Goal: Task Accomplishment & Management: Complete application form

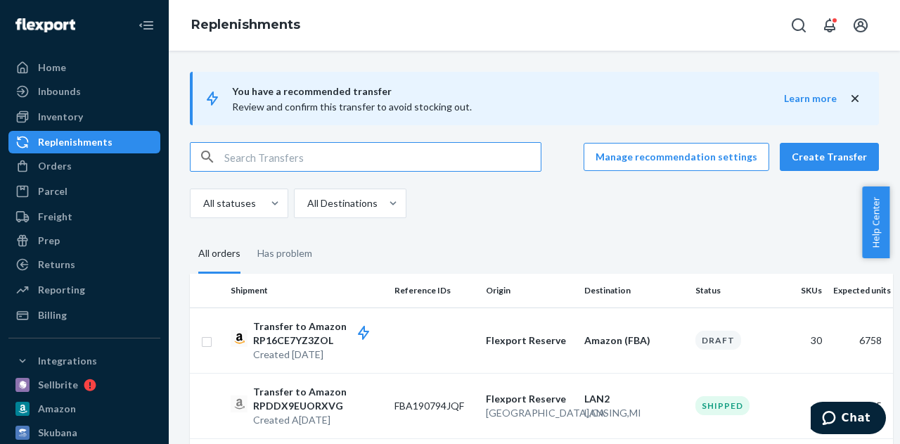
click at [820, 148] on button "Create Transfer" at bounding box center [829, 157] width 99 height 28
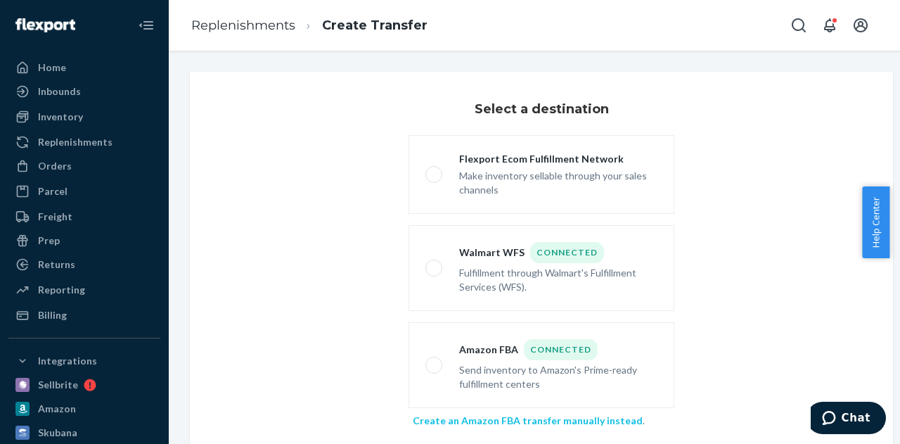
scroll to position [116, 0]
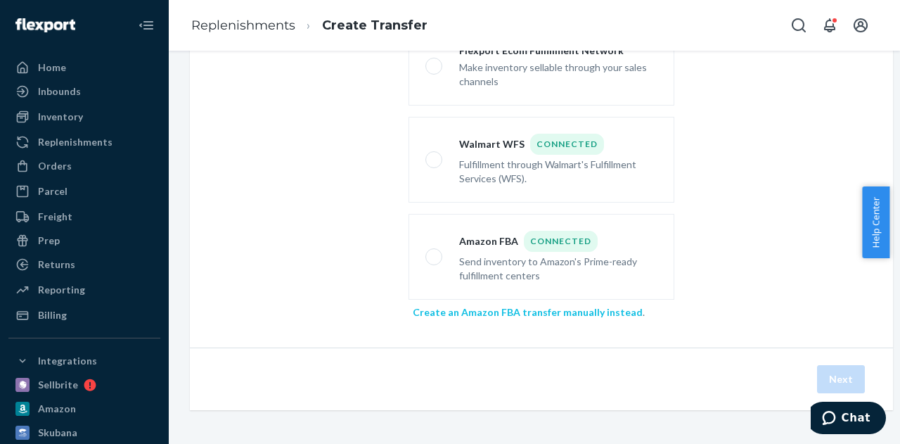
click at [451, 306] on link "Create an Amazon FBA transfer manually instead" at bounding box center [528, 312] width 230 height 12
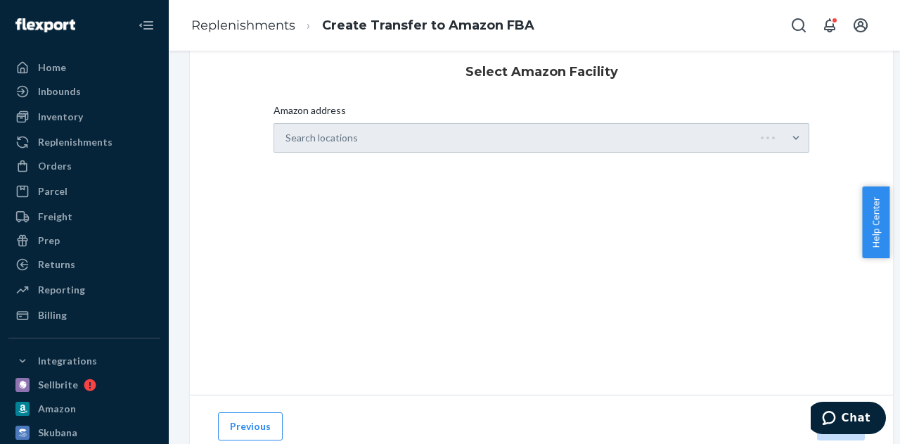
scroll to position [0, 0]
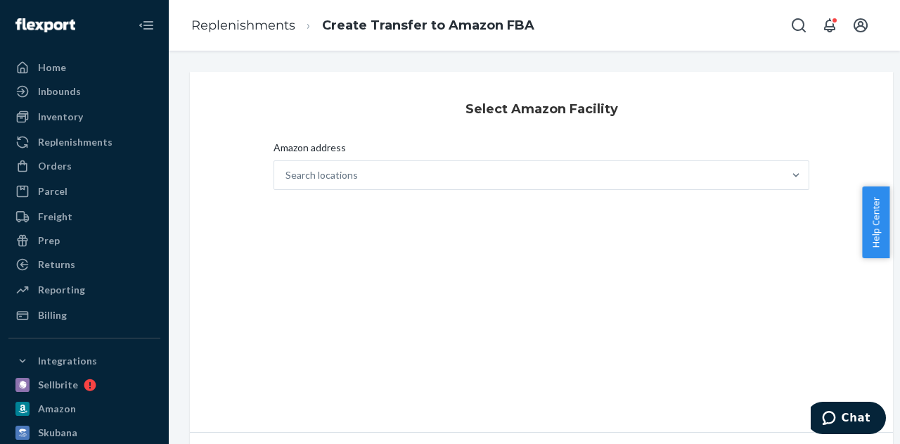
click at [319, 200] on div "Select Amazon Facility Amazon address Search locations" at bounding box center [541, 252] width 703 height 360
click at [321, 188] on div "Search locations" at bounding box center [528, 175] width 509 height 28
click at [287, 182] on input "Amazon address Search locations" at bounding box center [285, 175] width 1 height 14
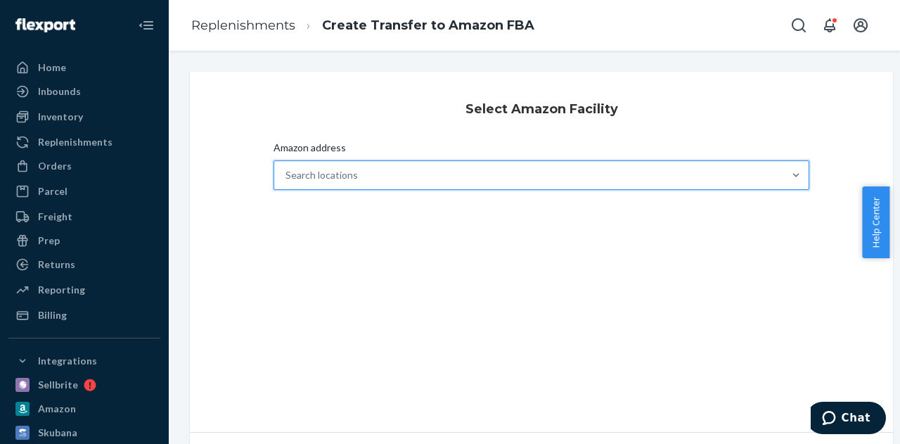
click at [321, 177] on div "Search locations" at bounding box center [321, 175] width 72 height 14
click at [287, 177] on input "Amazon address 0 results available. Select is focused ,type to refine list, pre…" at bounding box center [285, 175] width 1 height 14
click at [321, 177] on div "Search locations" at bounding box center [321, 175] width 72 height 14
click at [287, 177] on input "Amazon address 0 results available. Select is focused ,type to refine list, pre…" at bounding box center [285, 175] width 1 height 14
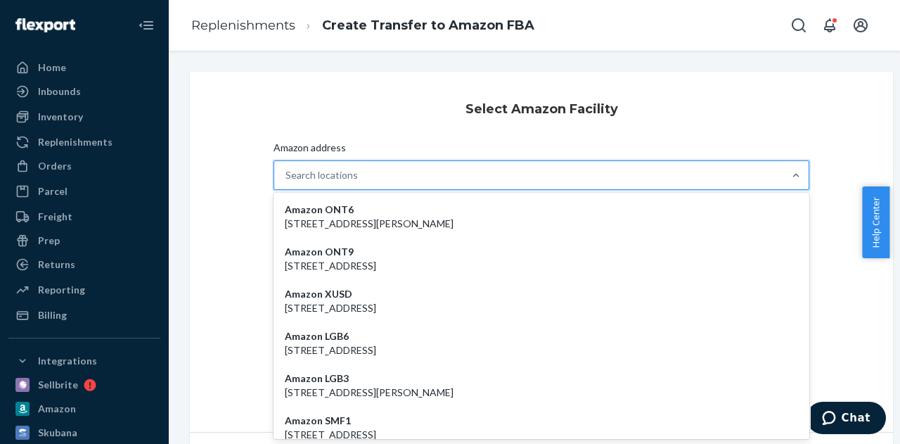
paste input "MKC4"
type input "MKC4"
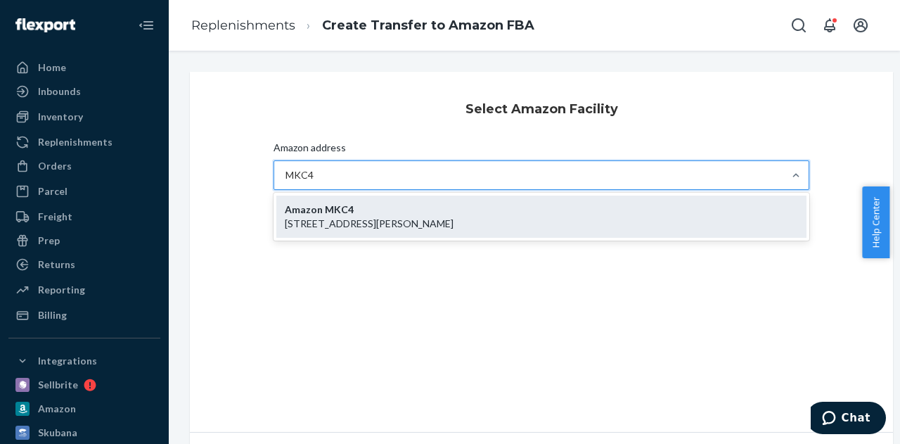
click at [343, 231] on div "Amazon MKC4 [STREET_ADDRESS][PERSON_NAME]" at bounding box center [541, 216] width 530 height 42
click at [317, 182] on input "MKC4" at bounding box center [301, 175] width 32 height 14
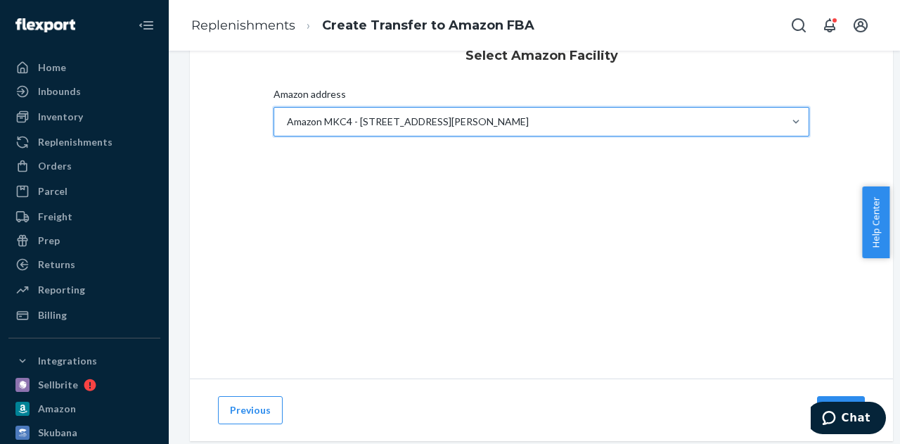
scroll to position [94, 0]
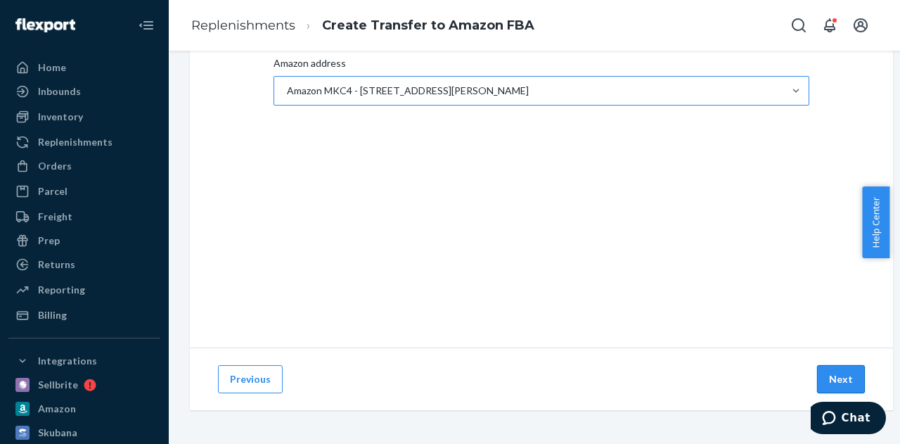
click at [839, 368] on button "Next" at bounding box center [841, 379] width 48 height 28
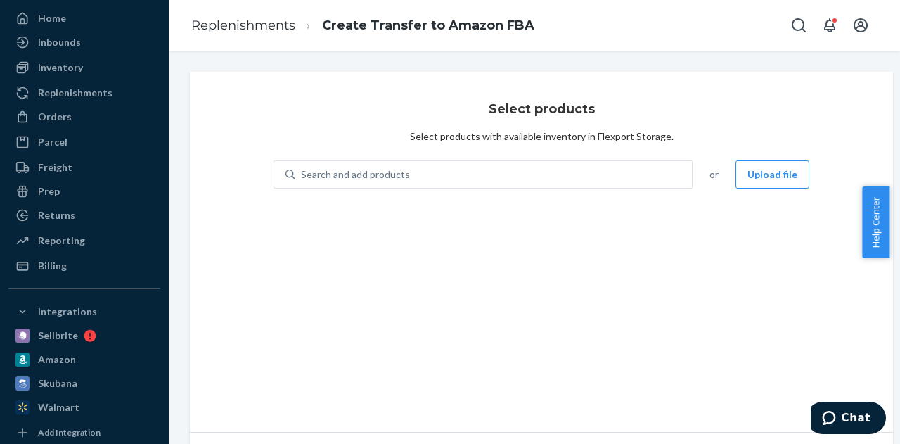
scroll to position [70, 0]
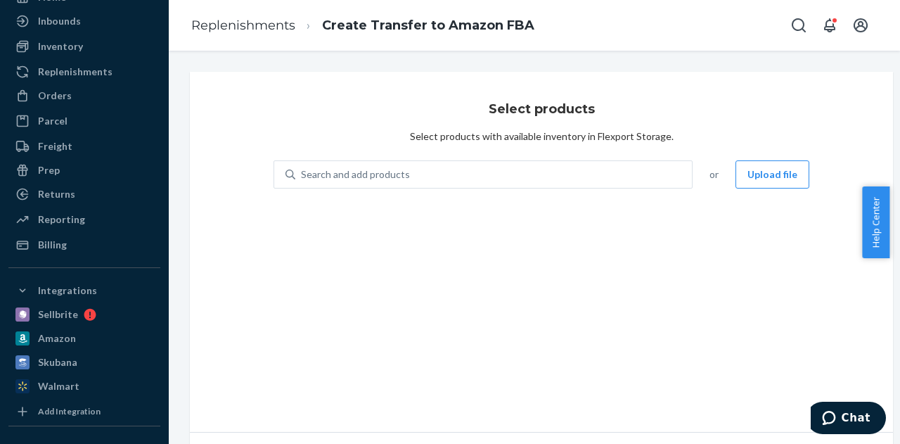
drag, startPoint x: 364, startPoint y: 252, endPoint x: 378, endPoint y: 247, distance: 15.1
click at [364, 252] on div "Select products Select products with available inventory in Flexport Storage. S…" at bounding box center [541, 252] width 703 height 360
click at [775, 179] on button "Upload file" at bounding box center [773, 174] width 74 height 28
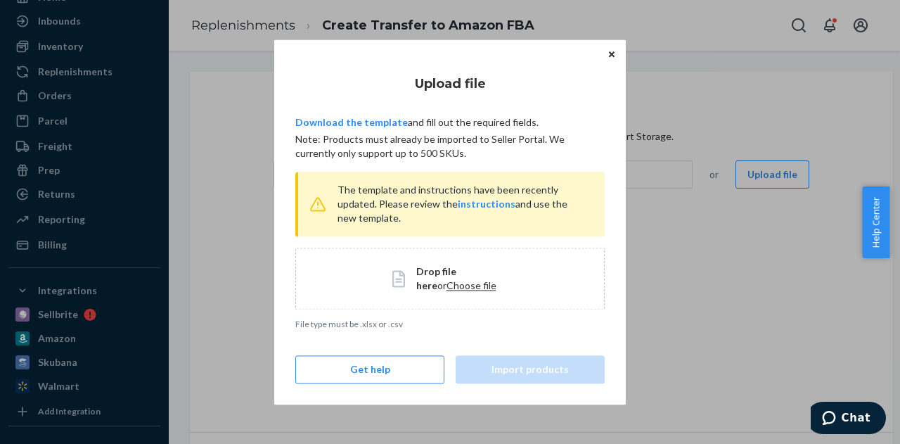
click at [447, 286] on span "Choose file" at bounding box center [472, 285] width 50 height 12
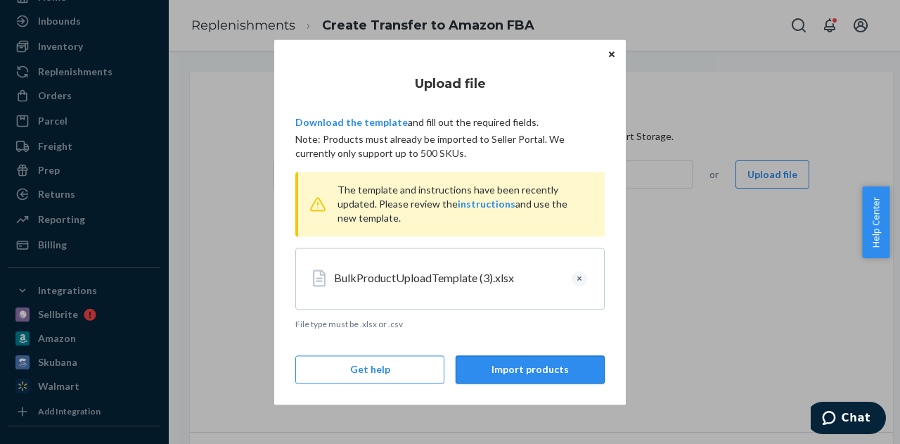
click at [473, 364] on button "Import products" at bounding box center [530, 369] width 149 height 28
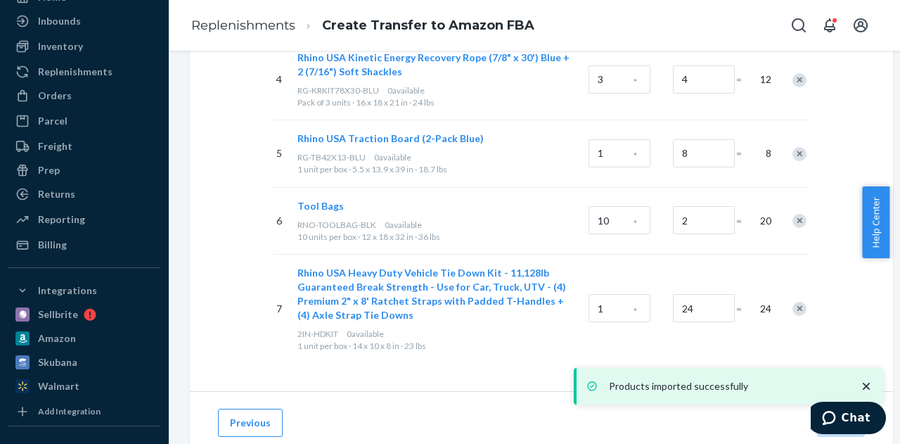
scroll to position [515, 0]
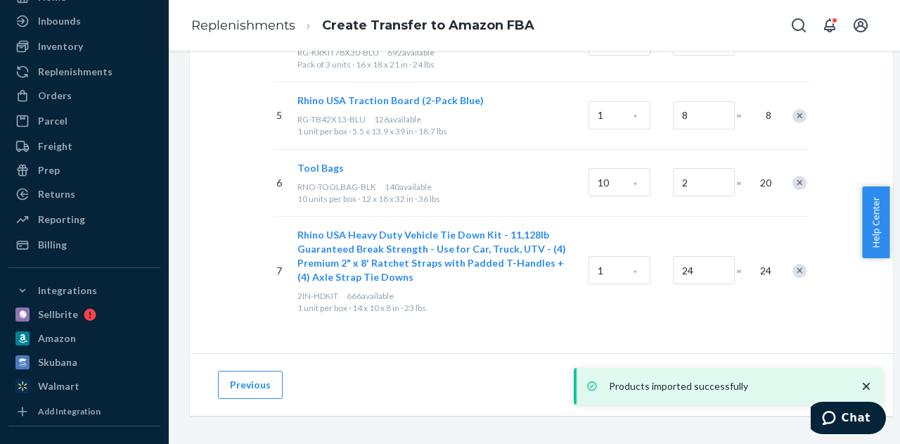
click at [862, 390] on icon "close toast" at bounding box center [866, 386] width 14 height 14
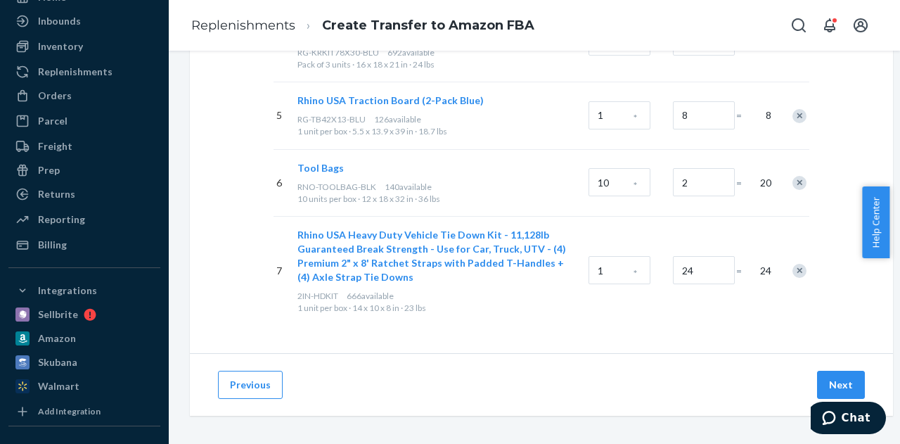
click at [849, 375] on div "Products imported successfully" at bounding box center [728, 386] width 309 height 37
click at [768, 353] on div "Previous Next" at bounding box center [541, 384] width 703 height 63
click at [834, 373] on button "Next" at bounding box center [841, 385] width 48 height 28
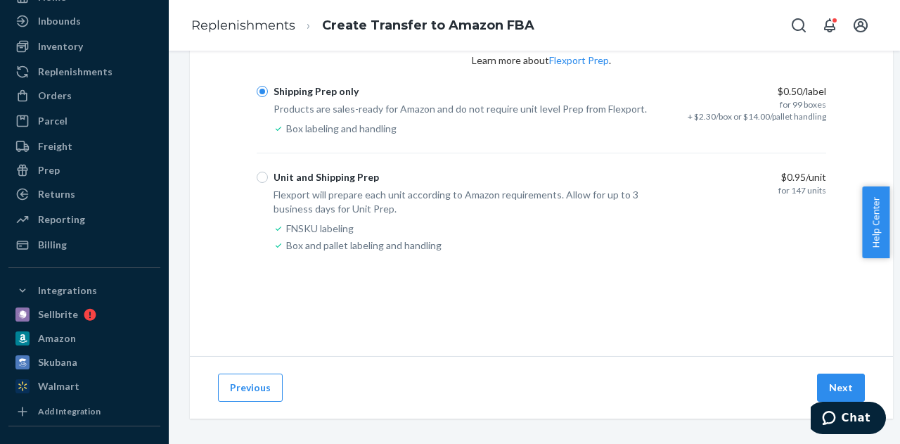
scroll to position [94, 0]
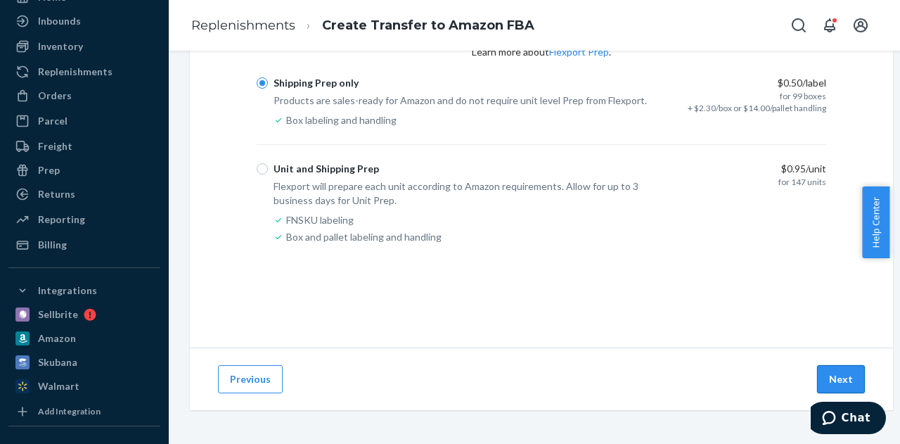
click at [845, 378] on button "Next" at bounding box center [841, 379] width 48 height 28
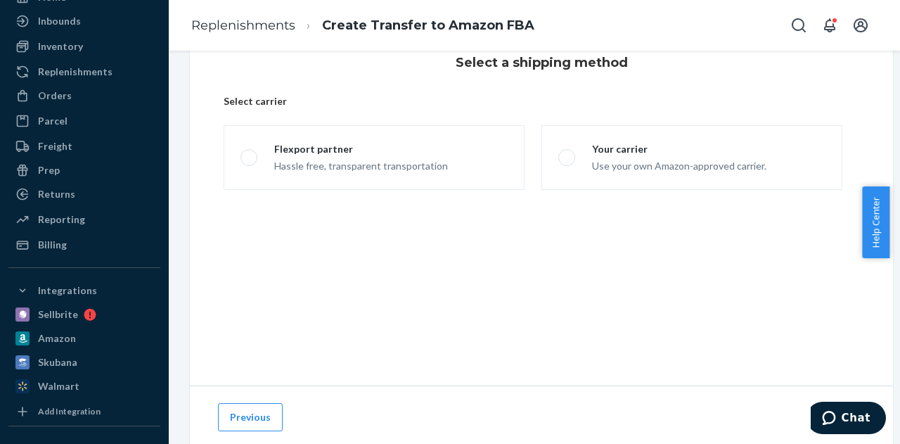
scroll to position [0, 0]
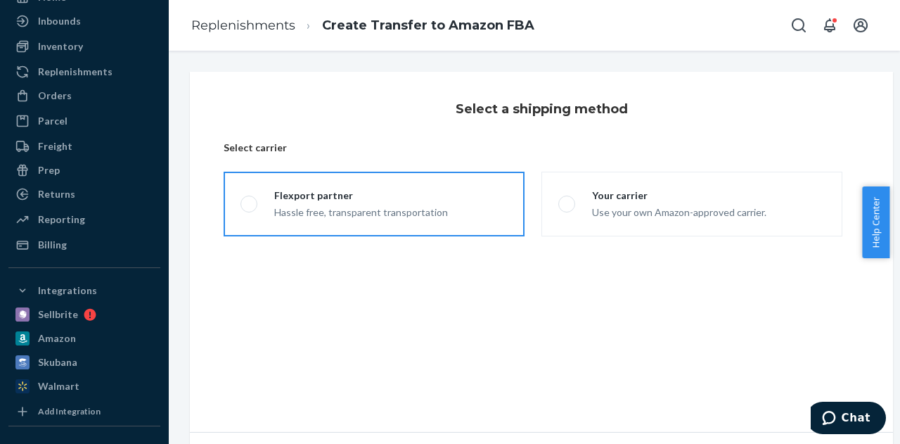
click at [397, 180] on label "Flexport partner Hassle free, transparent transportation" at bounding box center [374, 204] width 301 height 65
click at [250, 200] on input "Flexport partner Hassle free, transparent transportation" at bounding box center [244, 204] width 9 height 9
radio input "true"
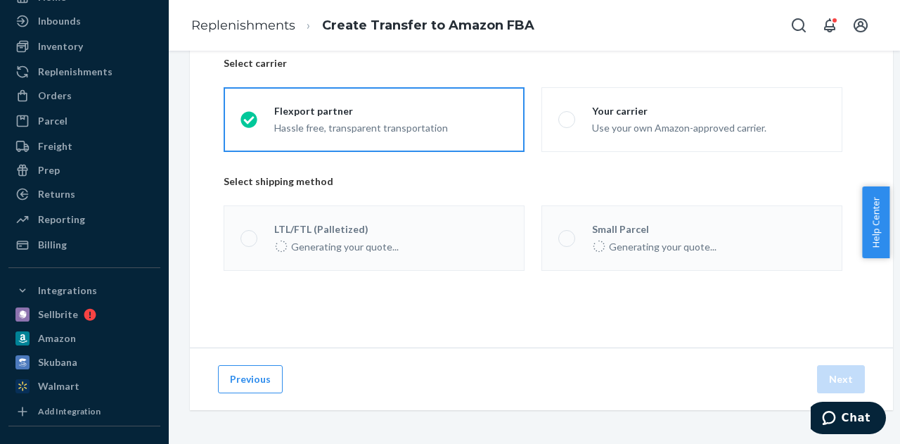
scroll to position [94, 0]
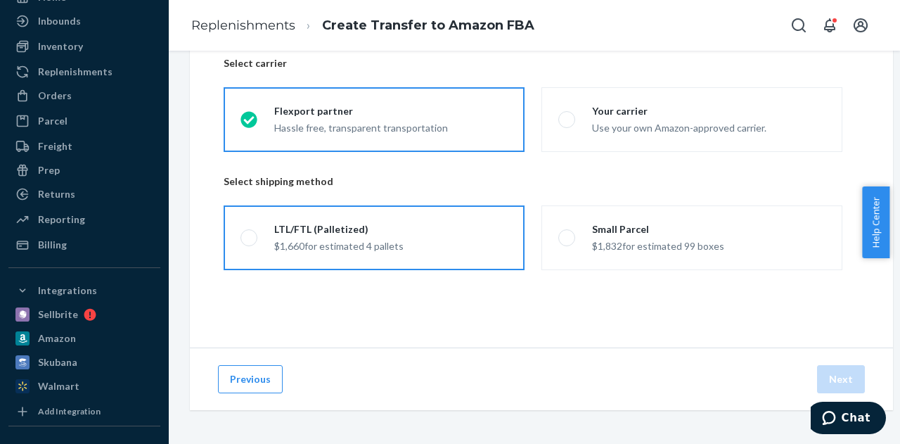
click at [296, 250] on label "LTL/FTL (Palletized) $1,660 for estimated 4 pallets" at bounding box center [374, 237] width 301 height 65
click at [250, 243] on input "LTL/FTL (Palletized) $1,660 for estimated 4 pallets" at bounding box center [244, 237] width 9 height 9
radio input "true"
click at [844, 371] on button "Next" at bounding box center [841, 379] width 48 height 28
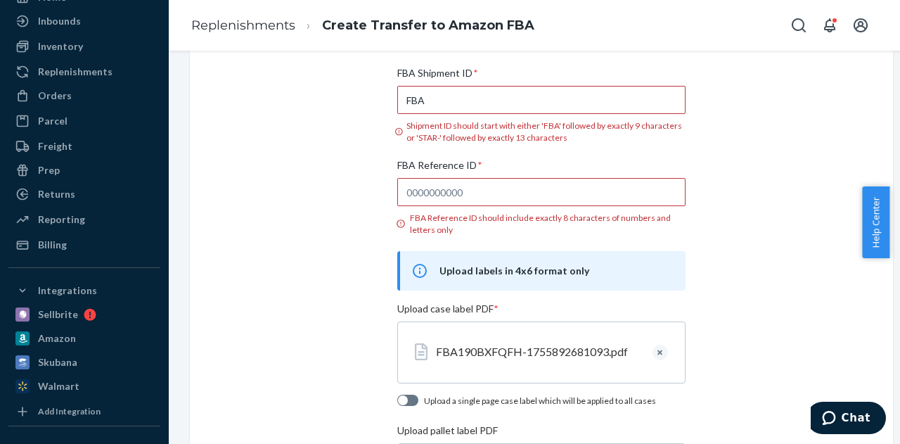
click at [461, 175] on span "FBA Reference ID *" at bounding box center [439, 168] width 85 height 20
click at [461, 178] on input "FBA Reference ID * FBA Reference ID should include exactly 8 characters of numb…" at bounding box center [541, 192] width 288 height 28
paste input "6M9YTOWT"
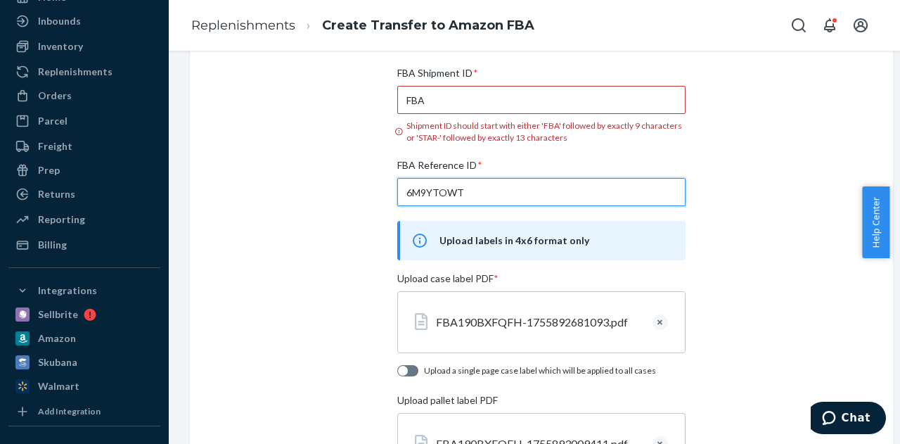
type input "6M9YTOWT"
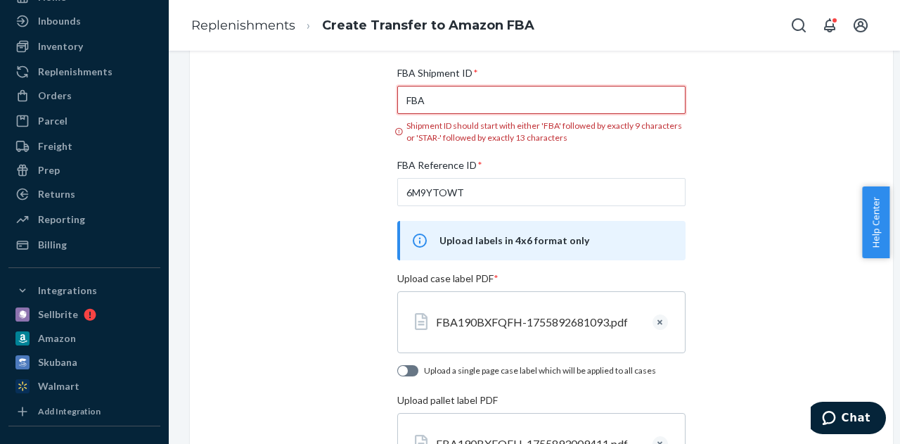
click at [516, 103] on input "FBA" at bounding box center [541, 100] width 288 height 28
paste input "190BXFQFH"
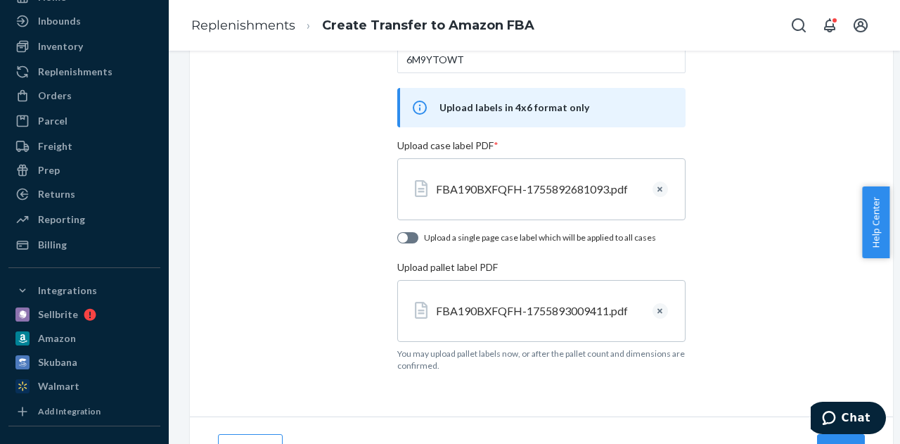
scroll to position [277, 0]
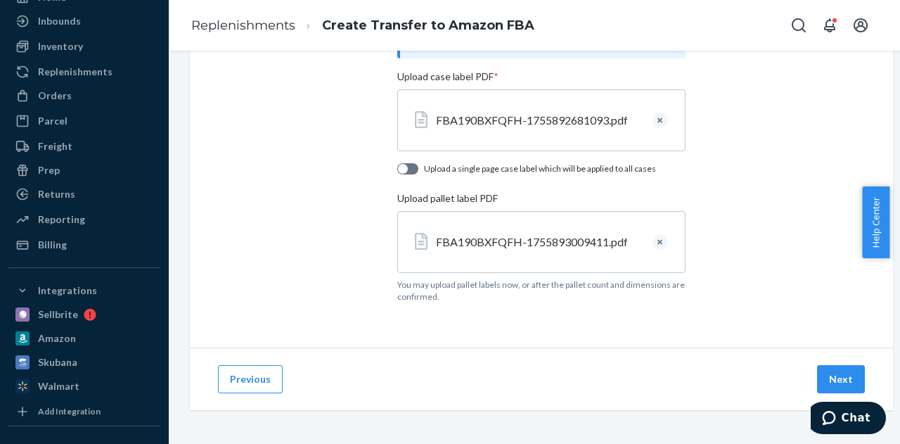
type input "FBA190BXFQFH"
click at [611, 290] on footer "You may upload pallet labels now, or after the pallet count and dimensions are …" at bounding box center [541, 290] width 288 height 24
click at [830, 365] on button "Next" at bounding box center [841, 379] width 48 height 28
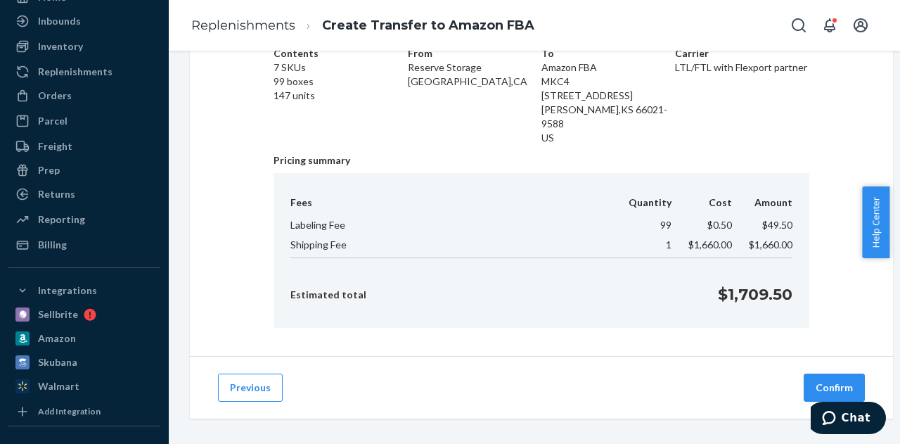
scroll to position [98, 0]
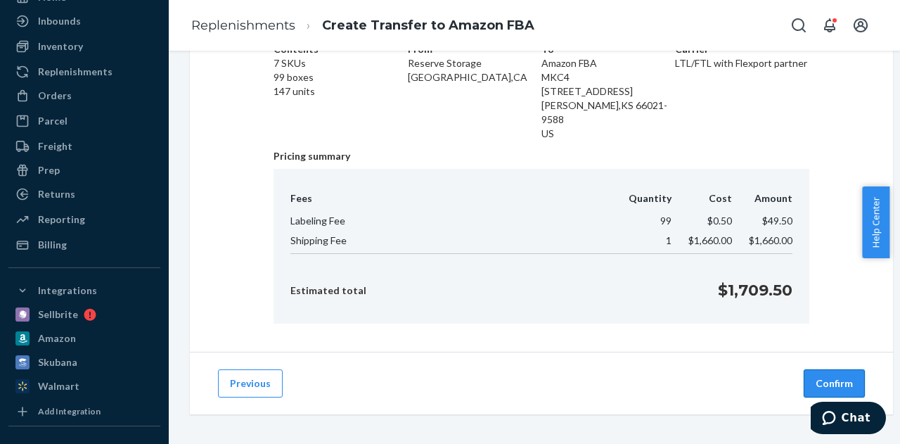
click at [836, 373] on button "Confirm" at bounding box center [834, 383] width 61 height 28
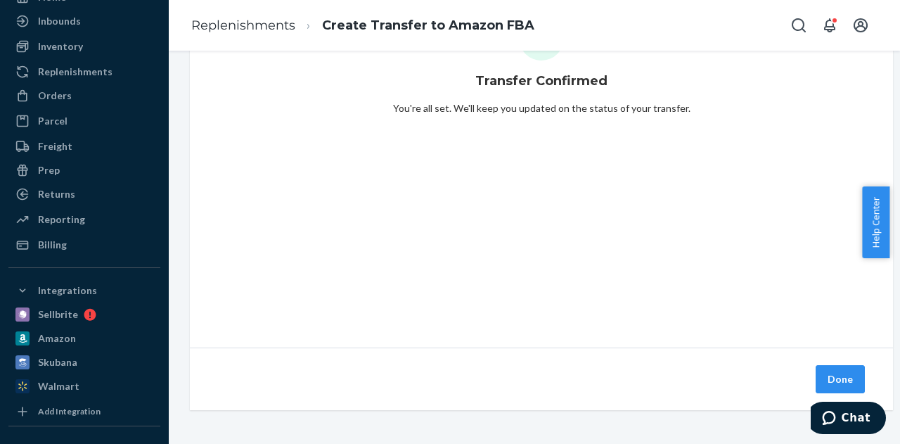
scroll to position [94, 0]
click at [823, 365] on button "Done" at bounding box center [840, 379] width 49 height 28
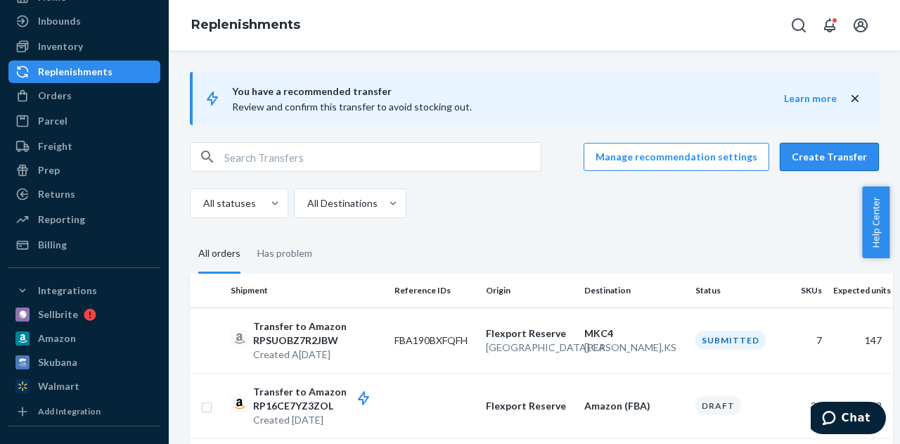
click at [796, 159] on button "Create Transfer" at bounding box center [829, 157] width 99 height 28
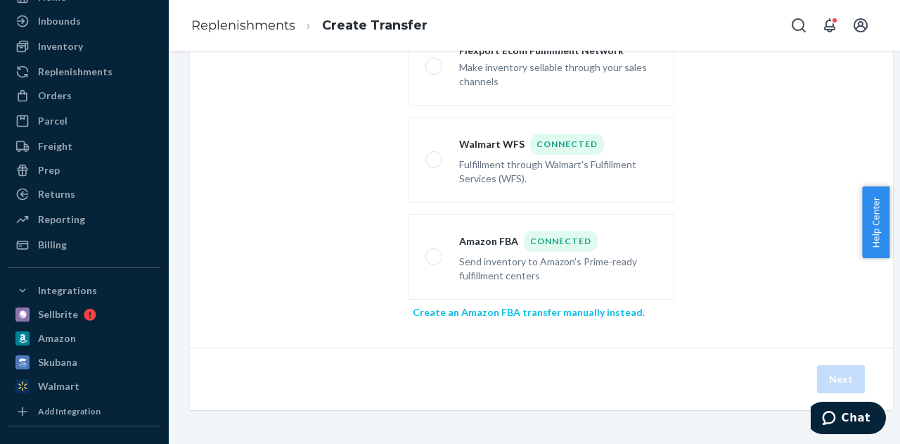
scroll to position [116, 0]
click at [454, 309] on div "Flexport Ecom Fulfillment Network Make inventory sellable through your sales ch…" at bounding box center [541, 176] width 468 height 298
click at [458, 306] on link "Create an Amazon FBA transfer manually instead" at bounding box center [528, 312] width 230 height 12
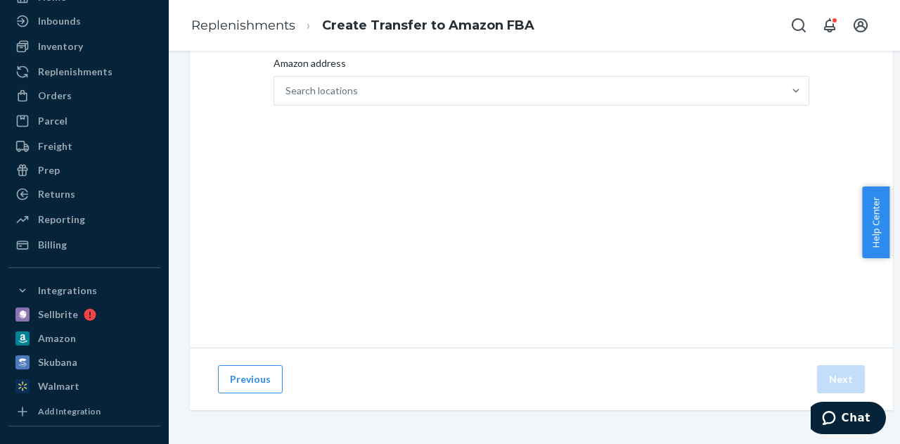
scroll to position [94, 0]
click at [341, 89] on div "Search locations" at bounding box center [528, 91] width 509 height 28
click at [287, 89] on input "Amazon address Search locations" at bounding box center [285, 91] width 1 height 14
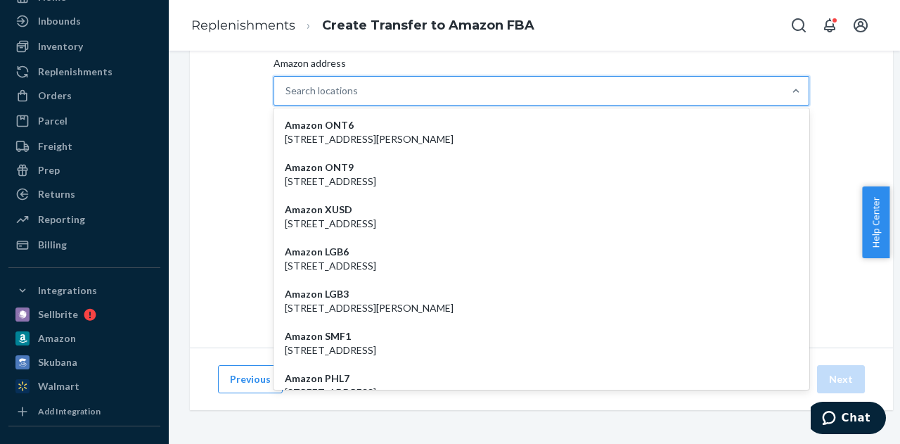
paste input "TCY2"
type input "TCY2"
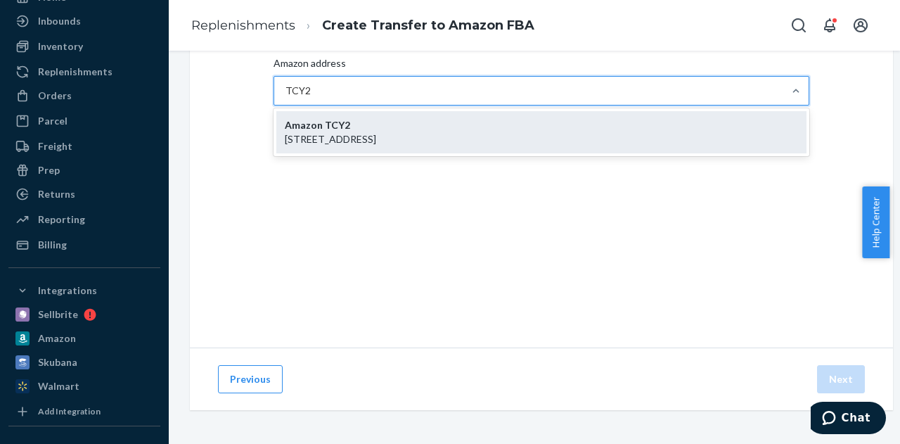
click at [377, 132] on p "[STREET_ADDRESS]" at bounding box center [541, 139] width 513 height 14
click at [313, 98] on input "TCY2" at bounding box center [298, 91] width 27 height 14
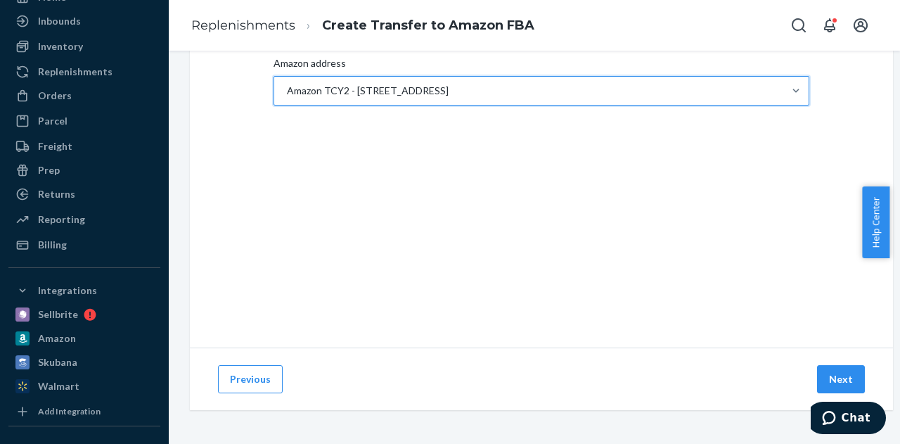
click at [390, 165] on div "Select Amazon Facility Amazon address option Amazon TCY2 - [STREET_ADDRESS]. 0 …" at bounding box center [541, 167] width 703 height 360
click at [830, 372] on button "Next" at bounding box center [841, 379] width 48 height 28
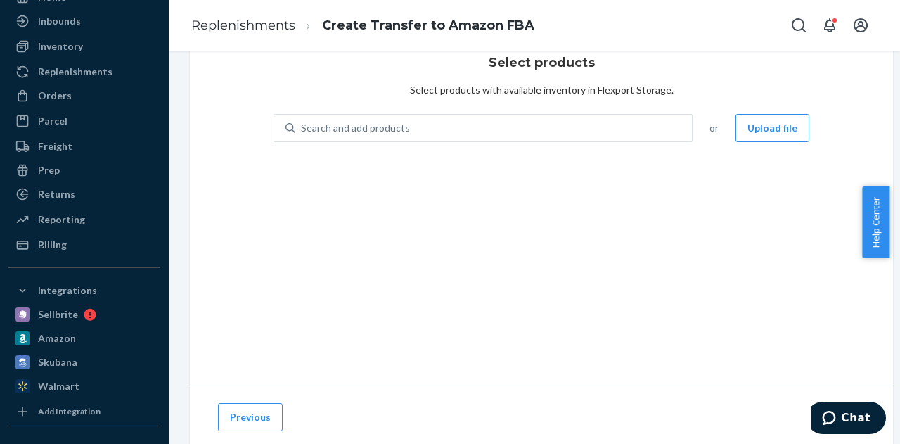
scroll to position [0, 0]
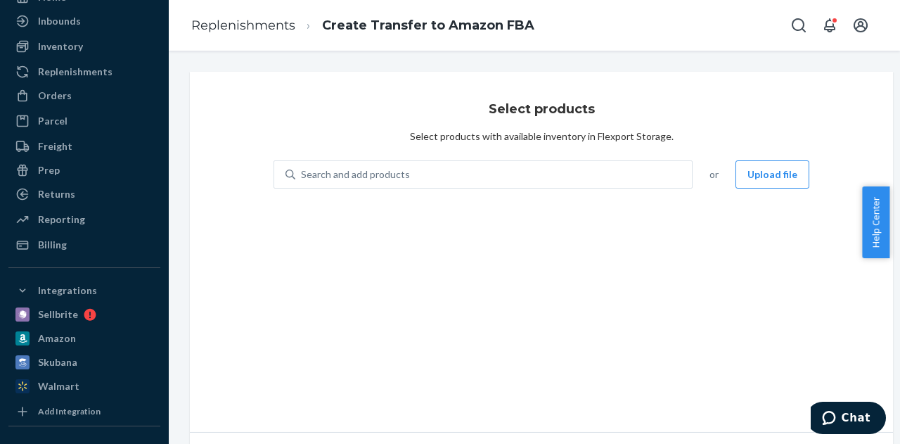
click at [474, 218] on div "Select products Select products with available inventory in Flexport Storage. S…" at bounding box center [541, 252] width 703 height 360
click at [781, 182] on button "Upload file" at bounding box center [773, 174] width 74 height 28
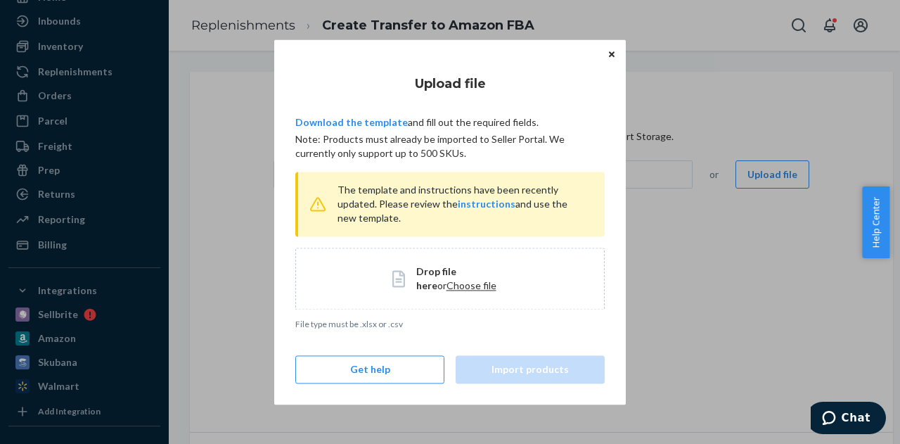
click at [447, 283] on span "Choose file" at bounding box center [472, 285] width 50 height 12
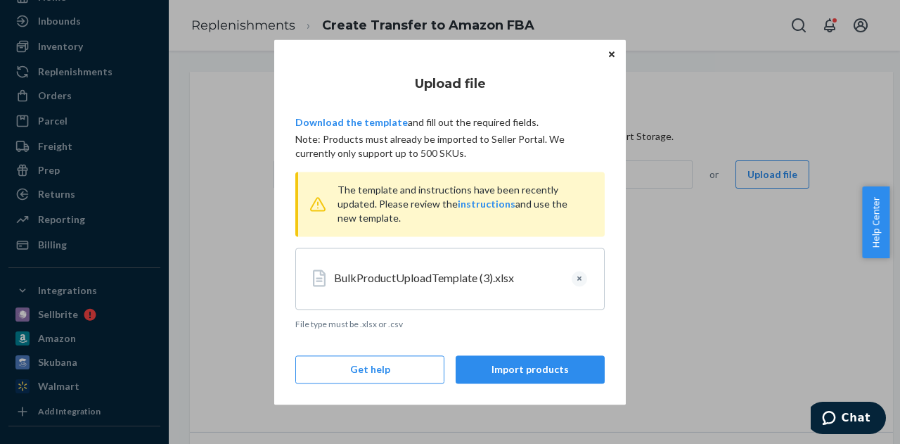
drag, startPoint x: 518, startPoint y: 341, endPoint x: 506, endPoint y: 352, distance: 15.9
click at [516, 341] on div "Upload file Download the template and fill out the required fields. Note: Produ…" at bounding box center [449, 221] width 309 height 323
click at [487, 378] on button "Import products" at bounding box center [530, 369] width 149 height 28
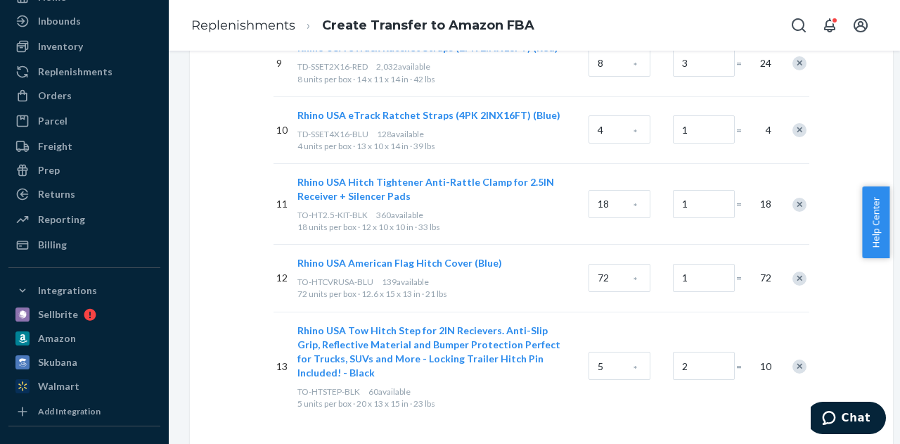
scroll to position [943, 0]
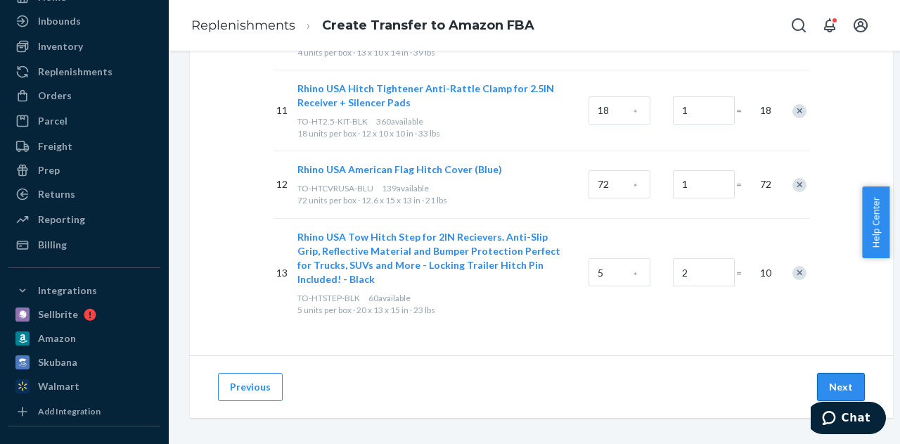
click at [850, 373] on button "Next" at bounding box center [841, 387] width 48 height 28
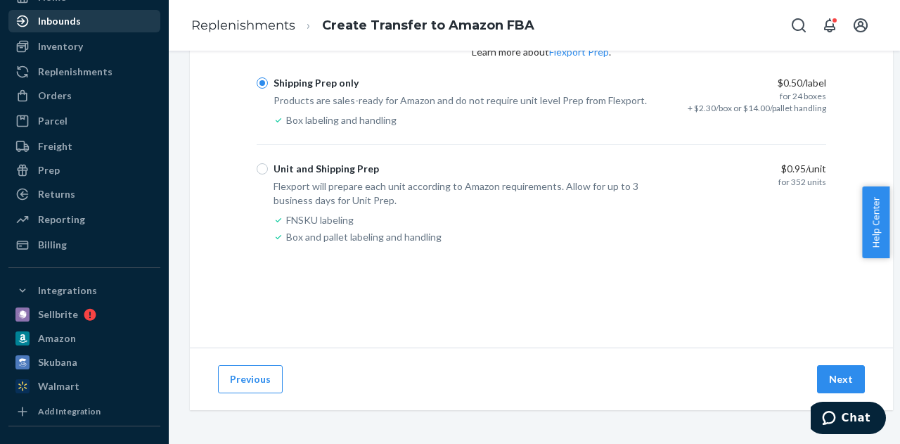
scroll to position [94, 0]
click at [827, 368] on button "Next" at bounding box center [841, 379] width 48 height 28
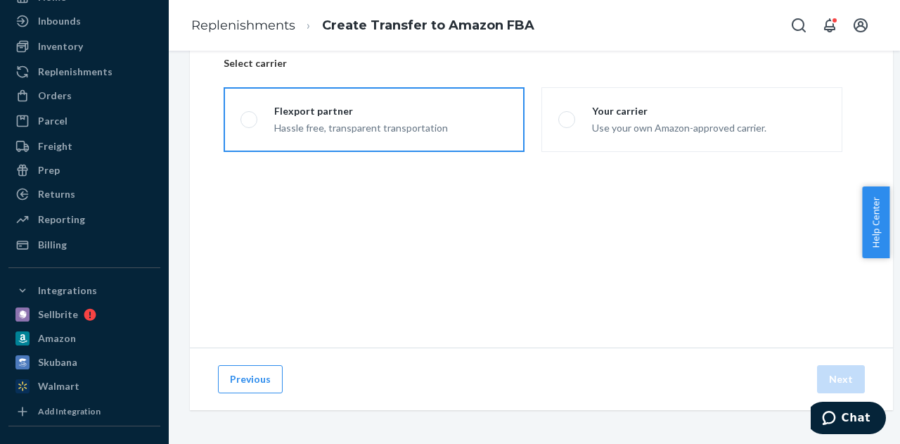
click at [335, 104] on div "Flexport partner" at bounding box center [361, 111] width 174 height 14
click at [250, 115] on input "Flexport partner Hassle free, transparent transportation" at bounding box center [244, 119] width 9 height 9
radio input "true"
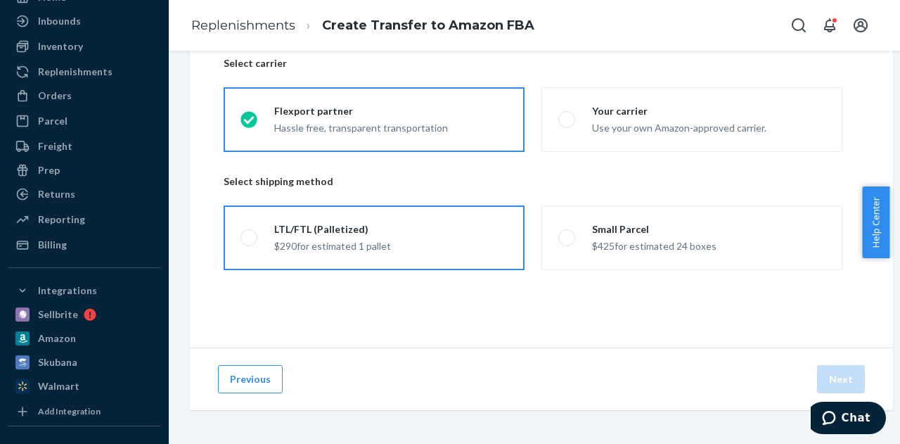
click at [332, 222] on div "LTL/FTL (Palletized)" at bounding box center [332, 229] width 117 height 14
click at [250, 233] on input "LTL/FTL (Palletized) $290 for estimated 1 pallet" at bounding box center [244, 237] width 9 height 9
radio input "true"
click at [835, 365] on button "Next" at bounding box center [841, 379] width 48 height 28
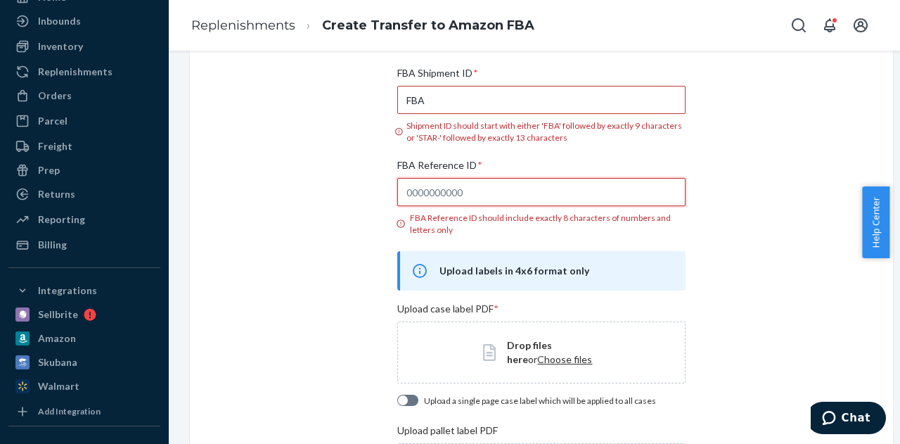
click at [447, 196] on input "FBA Reference ID * FBA Reference ID should include exactly 8 characters of numb…" at bounding box center [541, 192] width 288 height 28
paste input "3JTA1Q2Q"
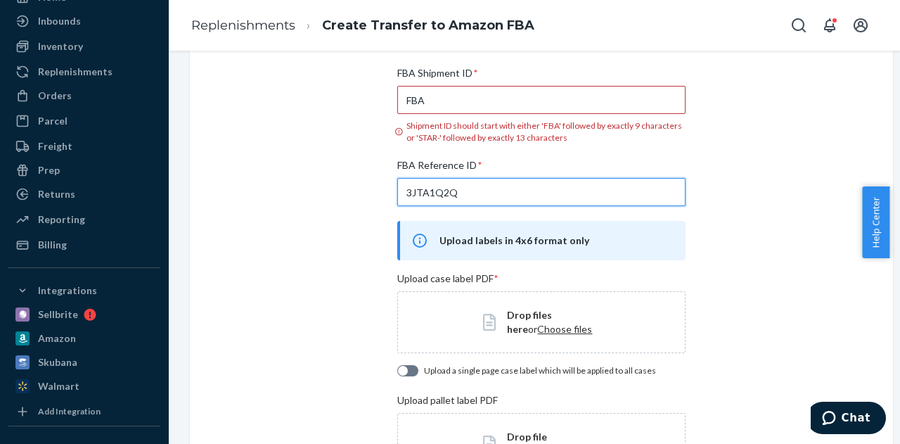
type input "3JTA1Q2Q"
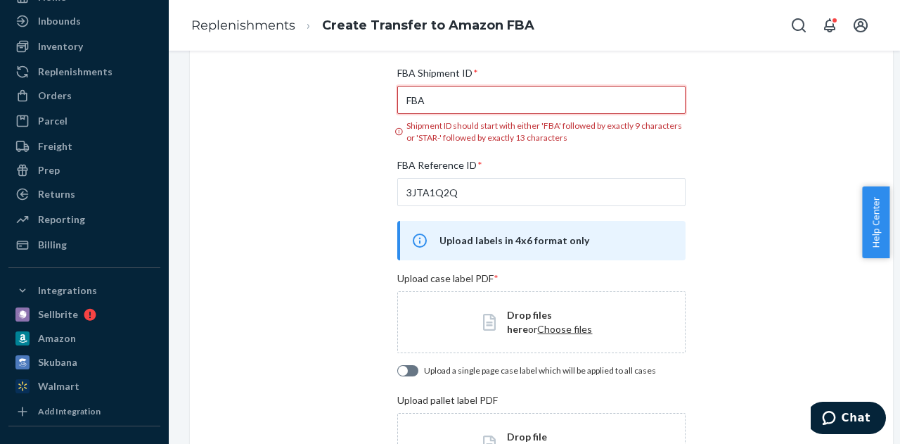
click at [463, 95] on input "FBA" at bounding box center [541, 100] width 288 height 28
paste input "190BY4RHB"
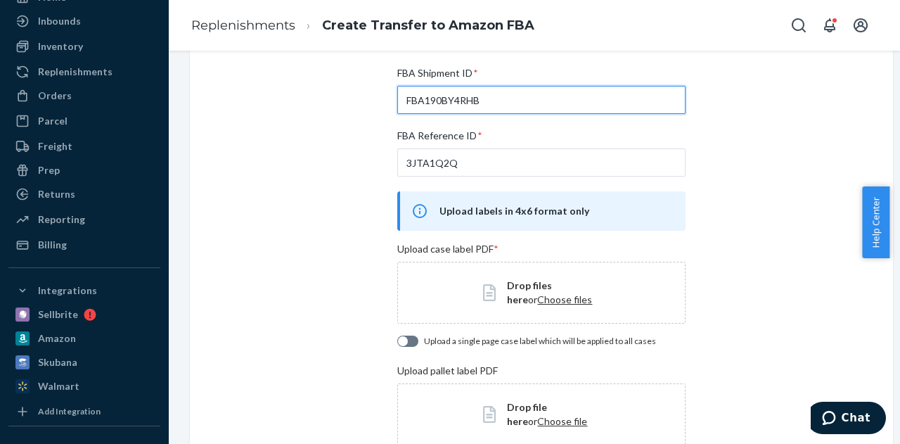
type input "FBA190BY4RHB"
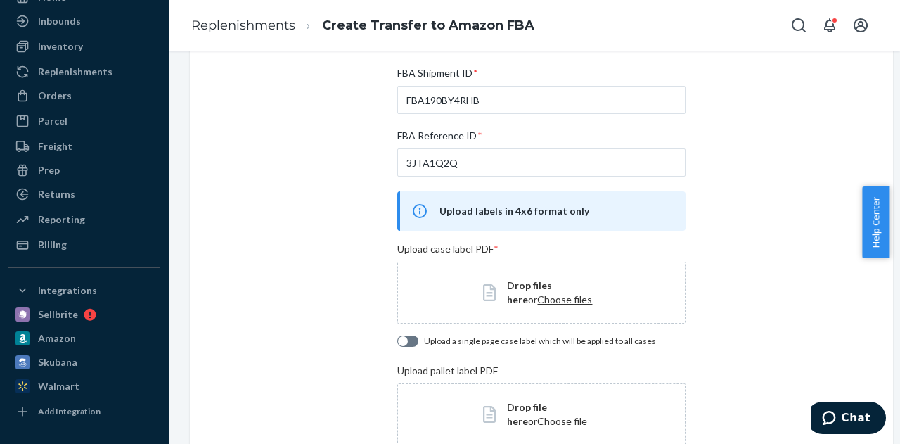
click at [778, 157] on div "Add your shipment details Add the details from the shipment you created in Sell…" at bounding box center [541, 248] width 703 height 542
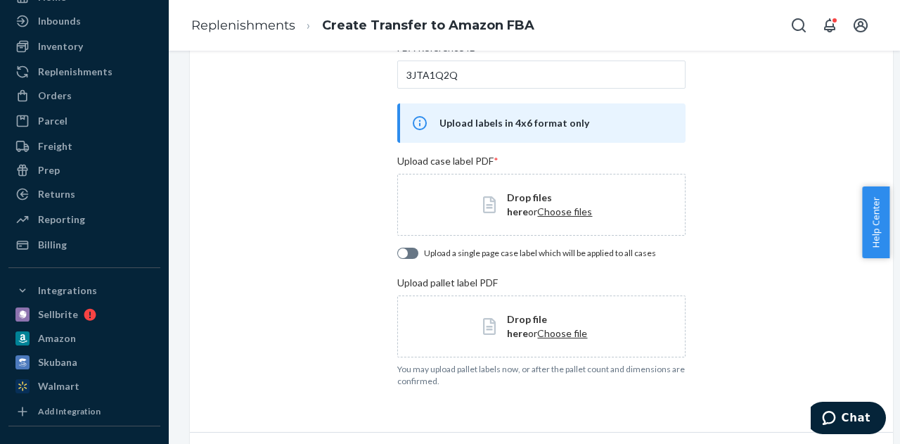
scroll to position [277, 0]
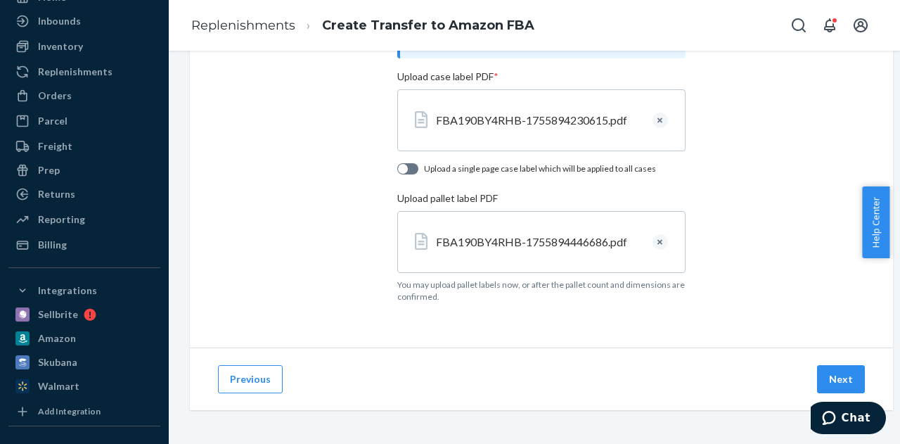
click at [491, 309] on div "FBA Shipment ID * FBA190BY4RHB FBA Reference ID * 3JTA1Q2Q Upload labels in 4x6…" at bounding box center [541, 106] width 288 height 425
click at [834, 371] on button "Next" at bounding box center [841, 379] width 48 height 28
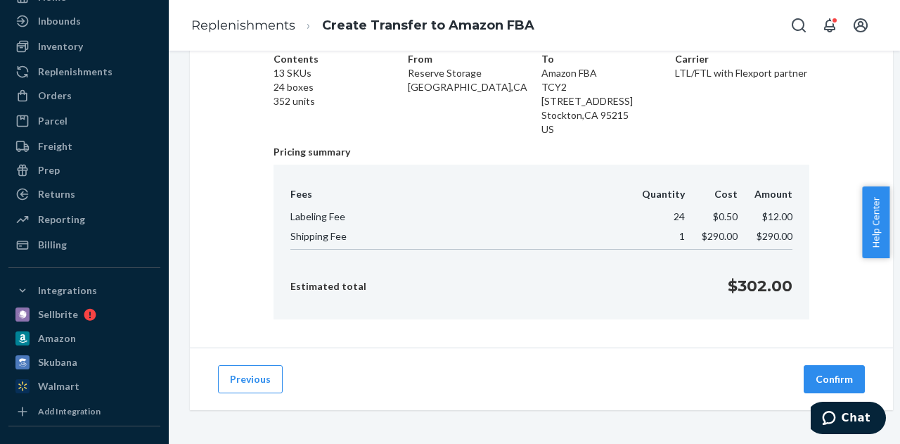
scroll to position [98, 0]
click at [504, 331] on div "Confirm your transfer Contents 13 SKUs 24 boxes 352 units From Reserve Storage …" at bounding box center [541, 165] width 703 height 364
click at [841, 368] on button "Confirm" at bounding box center [834, 379] width 61 height 28
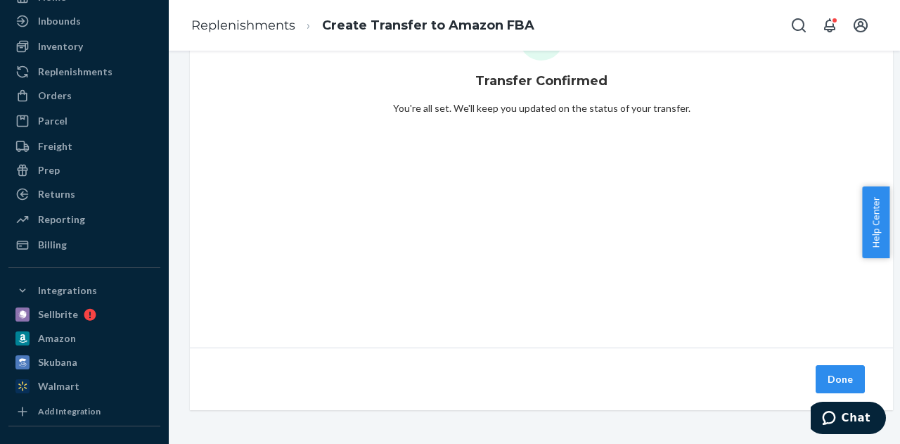
scroll to position [94, 0]
click at [842, 365] on button "Done" at bounding box center [840, 379] width 49 height 28
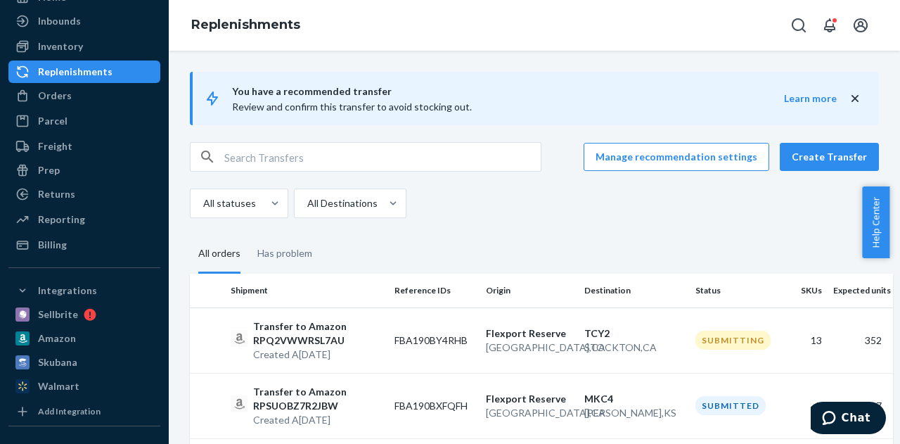
click at [615, 188] on div "All statuses All Destinations" at bounding box center [529, 203] width 679 height 30
click at [807, 158] on button "Create Transfer" at bounding box center [829, 157] width 99 height 28
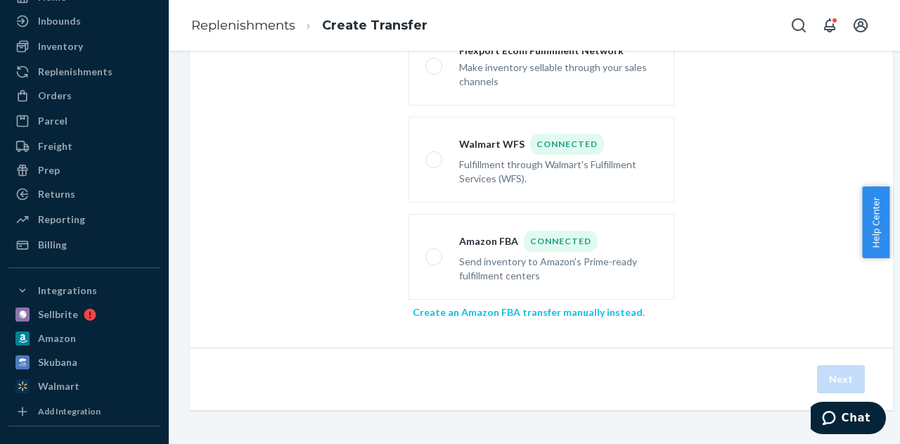
click at [470, 306] on link "Create an Amazon FBA transfer manually instead" at bounding box center [528, 312] width 230 height 12
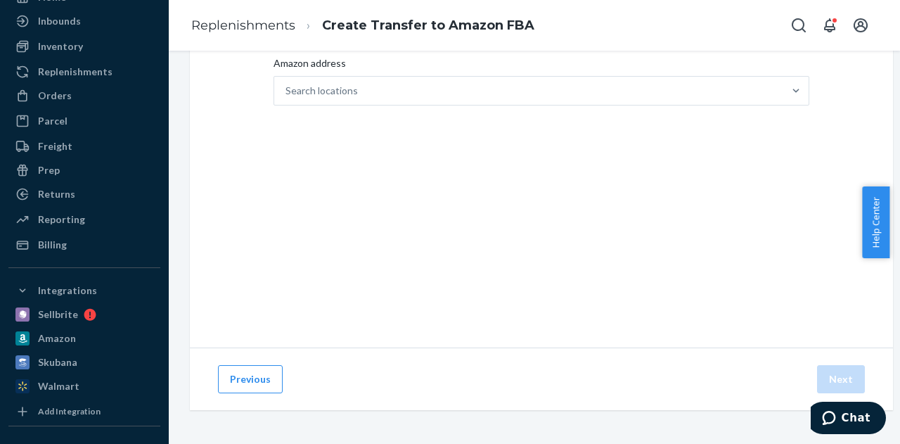
scroll to position [24, 0]
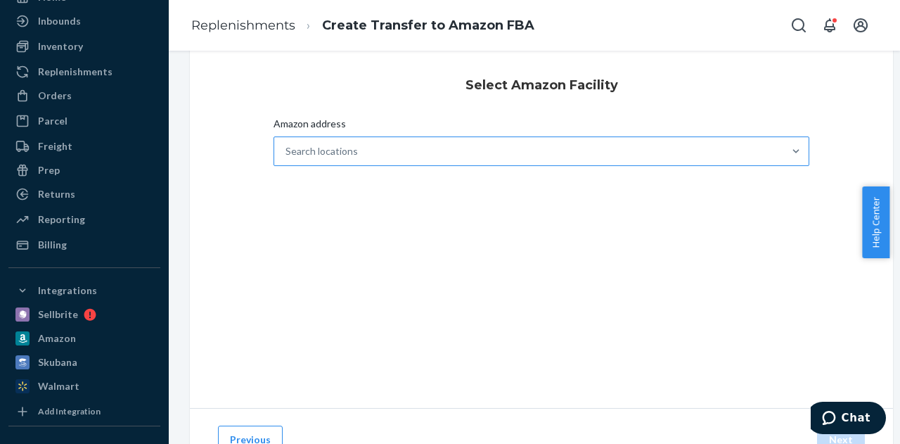
click at [447, 142] on div "Search locations" at bounding box center [528, 151] width 509 height 28
click at [287, 144] on input "Amazon address Search locations" at bounding box center [285, 151] width 1 height 14
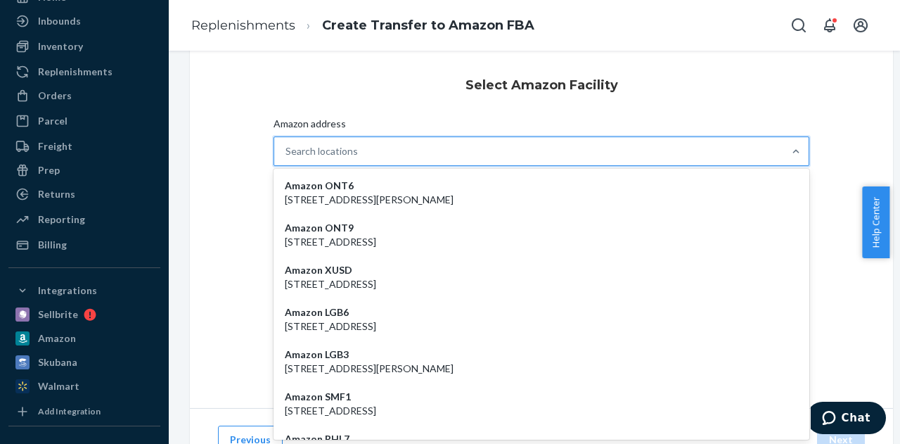
paste input "LGB4"
type input "LGB4"
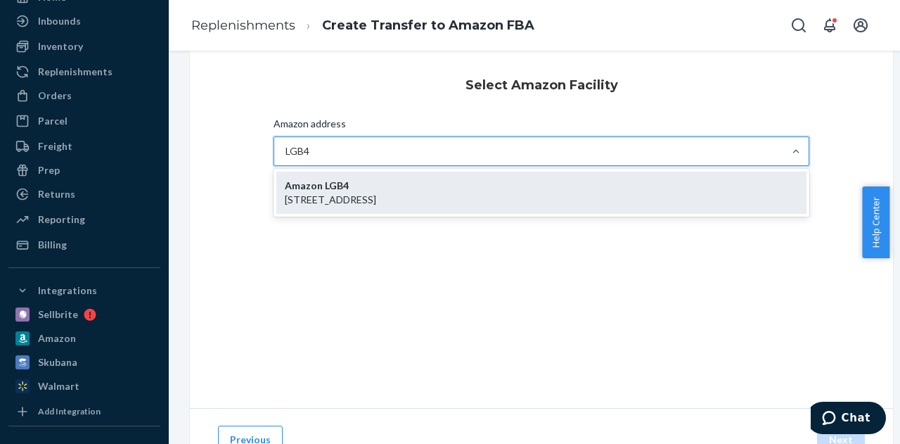
click at [409, 202] on p "[STREET_ADDRESS]" at bounding box center [541, 200] width 513 height 14
click at [313, 158] on input "LGB4" at bounding box center [298, 151] width 27 height 14
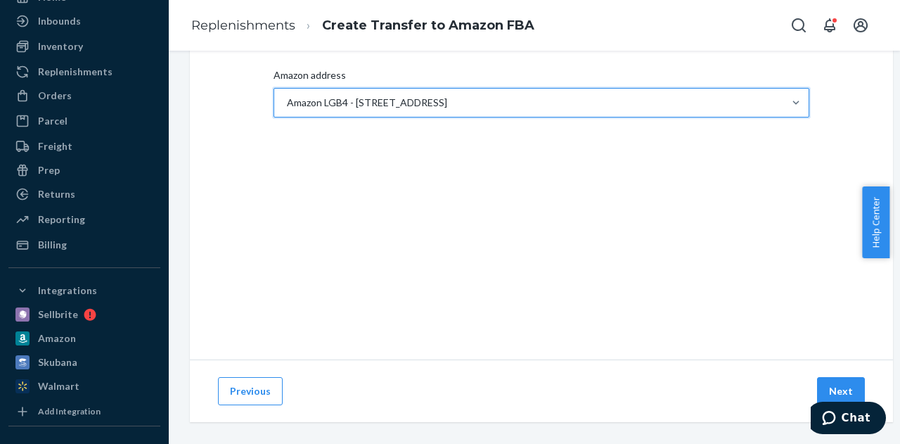
scroll to position [94, 0]
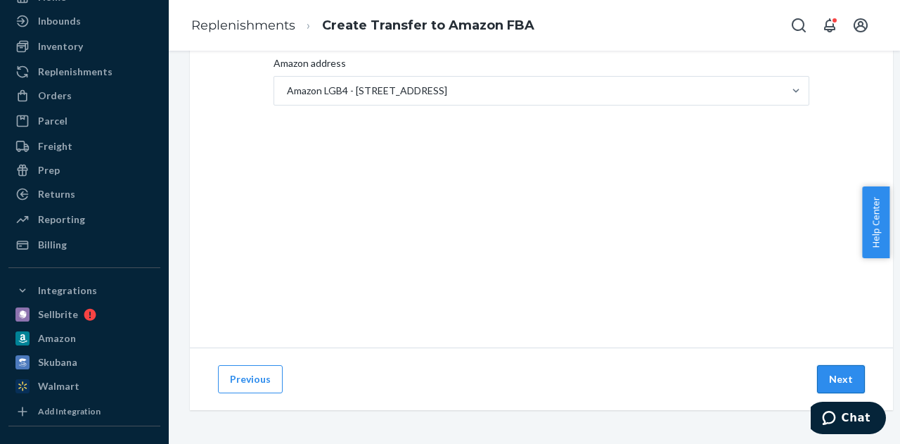
click at [834, 368] on button "Next" at bounding box center [841, 379] width 48 height 28
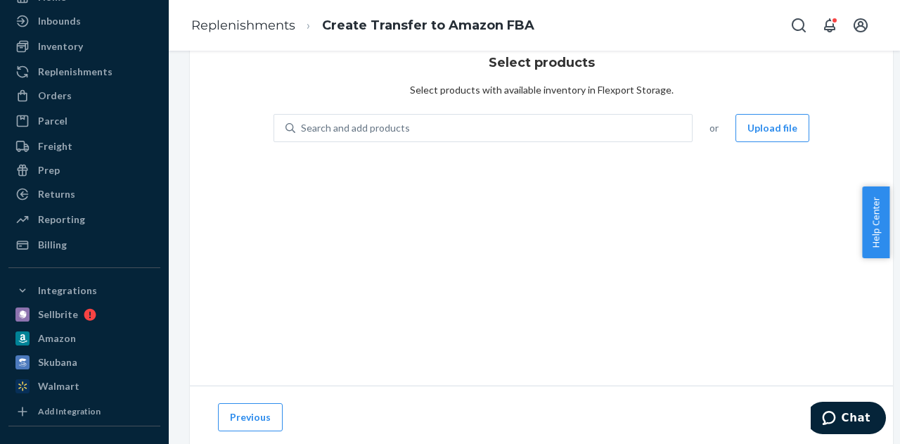
scroll to position [24, 0]
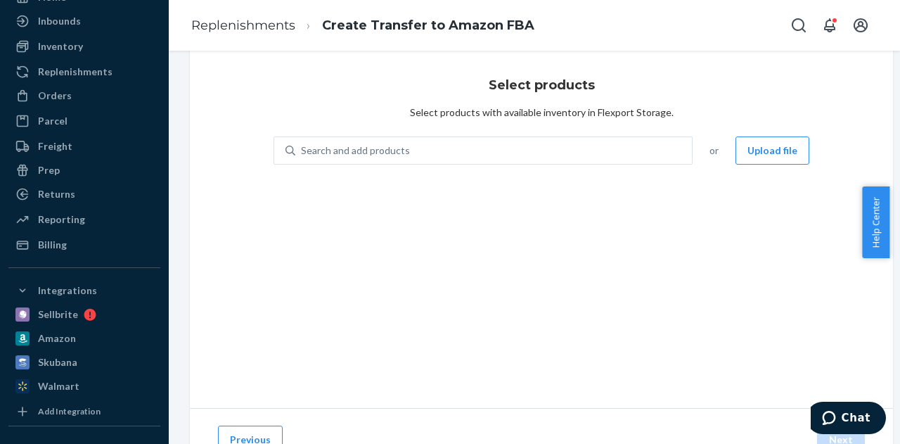
drag, startPoint x: 629, startPoint y: 202, endPoint x: 660, endPoint y: 193, distance: 32.7
click at [628, 202] on div "Select products Select products with available inventory in Flexport Storage. S…" at bounding box center [541, 228] width 703 height 360
click at [769, 154] on button "Upload file" at bounding box center [773, 150] width 74 height 28
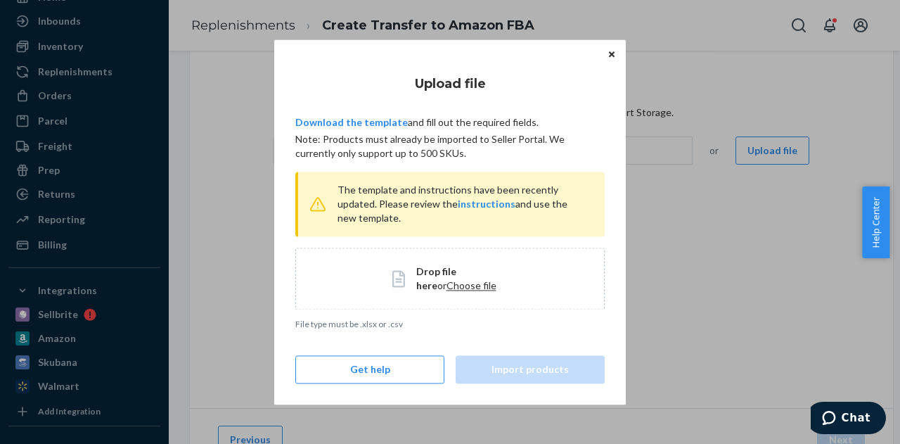
click at [447, 290] on span "Choose file" at bounding box center [472, 285] width 50 height 12
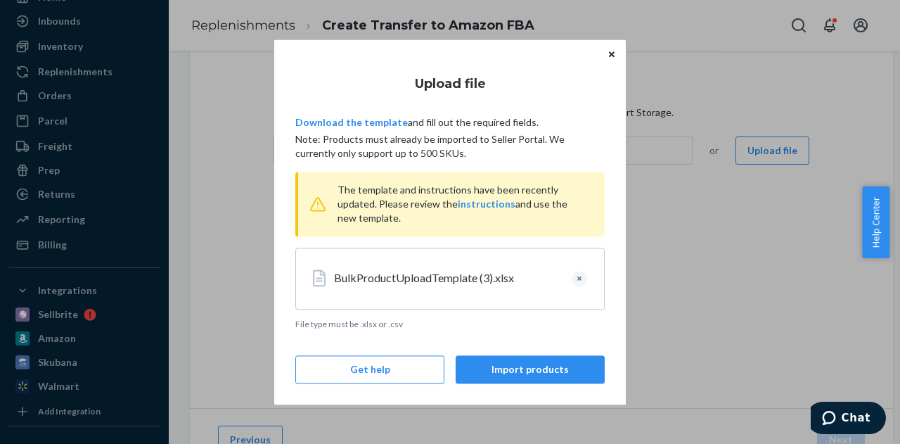
click at [480, 331] on div "Upload file Download the template and fill out the required fields. Note: Produ…" at bounding box center [449, 221] width 309 height 323
click at [494, 366] on button "Import products" at bounding box center [530, 369] width 149 height 28
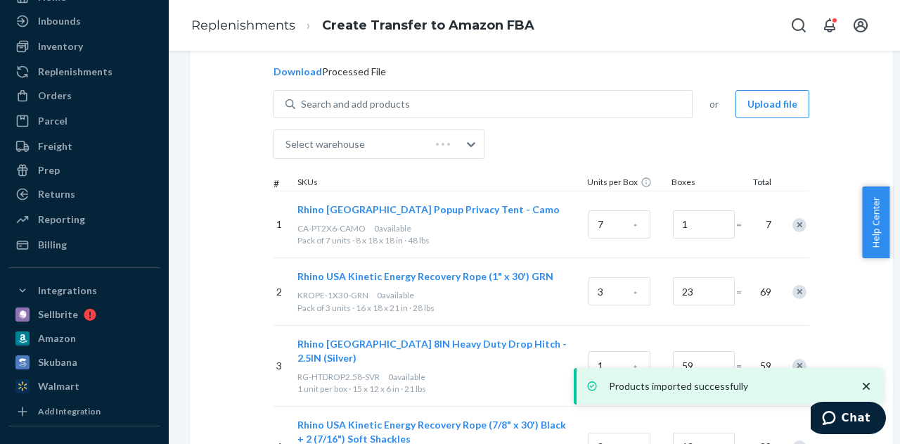
scroll to position [165, 0]
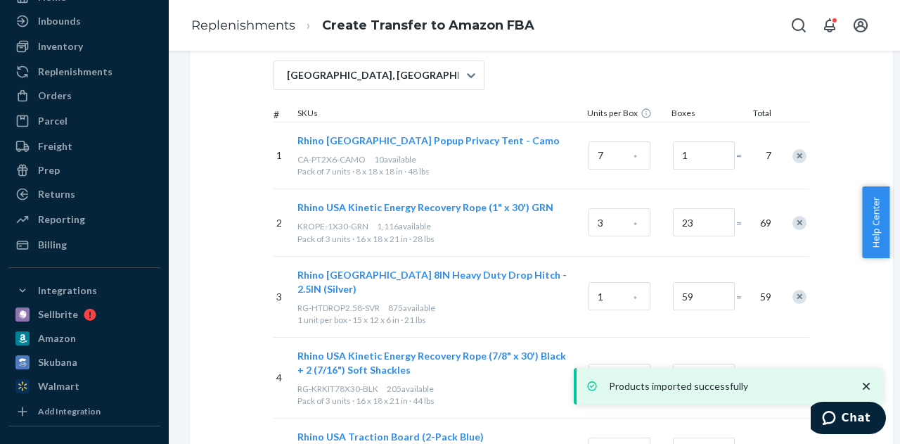
click at [863, 385] on icon "close toast" at bounding box center [866, 386] width 14 height 14
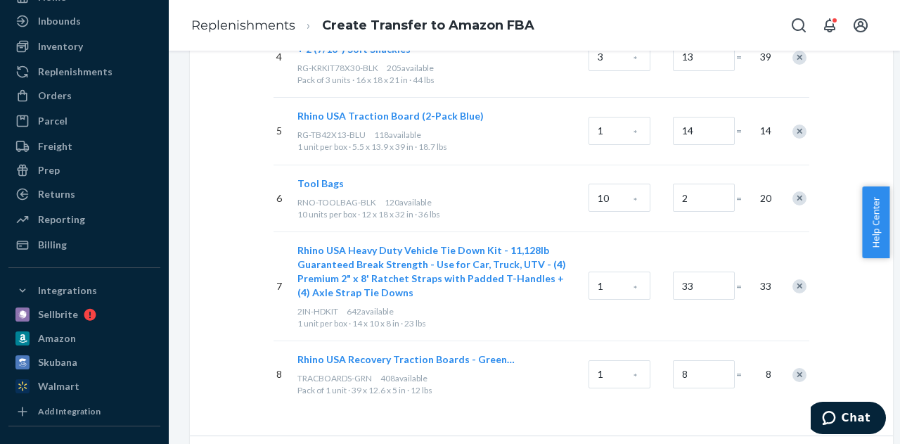
scroll to position [567, 0]
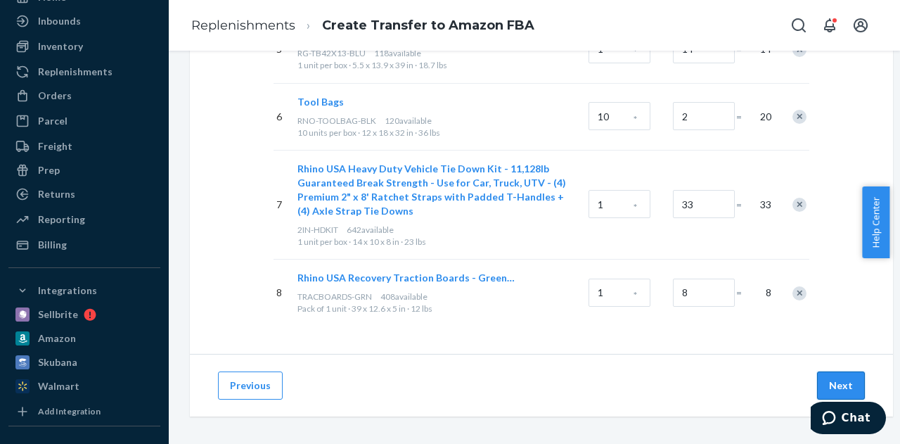
click at [838, 373] on button "Next" at bounding box center [841, 385] width 48 height 28
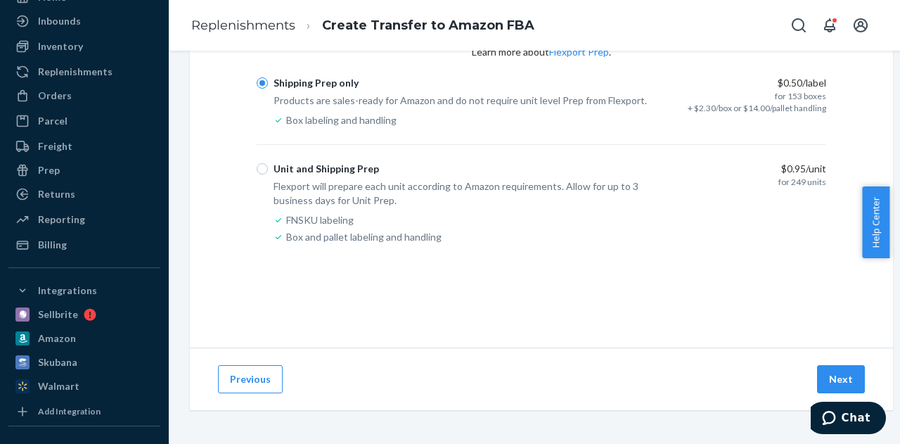
scroll to position [94, 0]
click at [837, 375] on button "Next" at bounding box center [841, 379] width 48 height 28
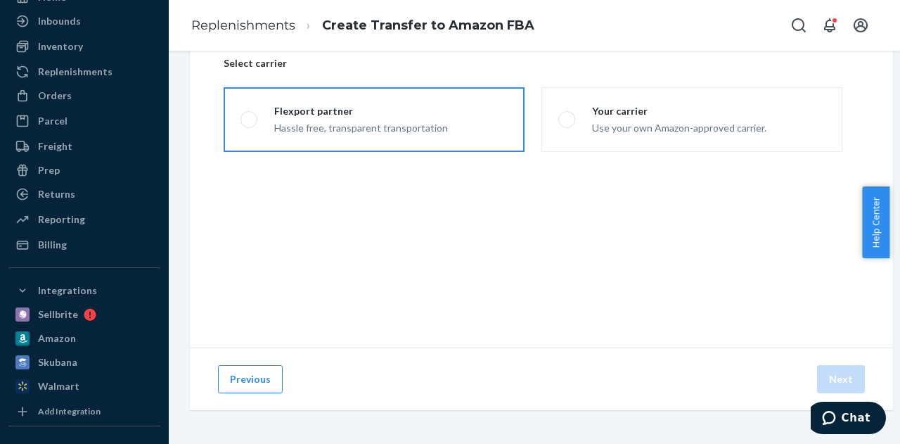
click at [297, 124] on div "Hassle free, transparent transportation" at bounding box center [361, 126] width 174 height 17
click at [250, 124] on input "Flexport partner Hassle free, transparent transportation" at bounding box center [244, 119] width 9 height 9
radio input "true"
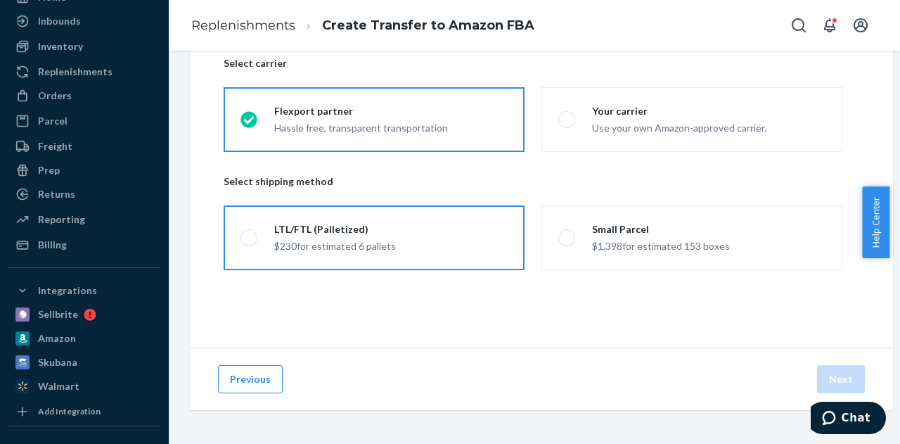
click at [376, 223] on div "LTL/FTL (Palletized)" at bounding box center [335, 229] width 122 height 14
click at [250, 233] on input "LTL/FTL (Palletized) $230 for estimated 6 pallets" at bounding box center [244, 237] width 9 height 9
radio input "true"
click at [834, 365] on button "Next" at bounding box center [841, 379] width 48 height 28
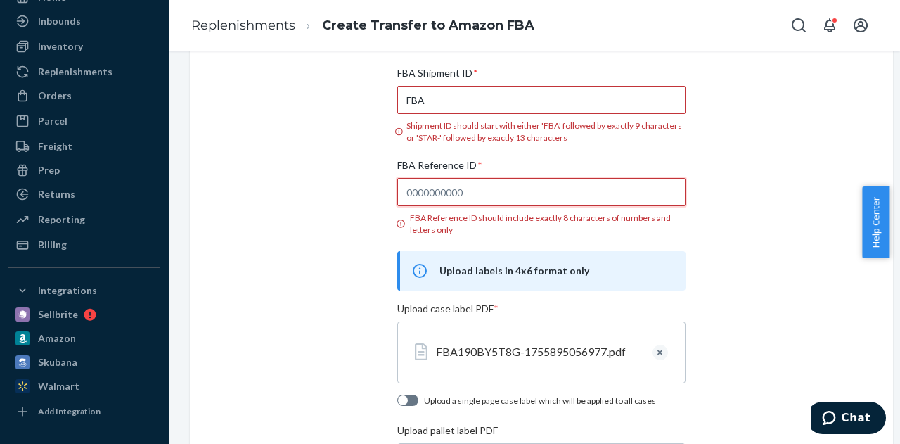
click at [470, 188] on input "FBA Reference ID * FBA Reference ID should include exactly 8 characters of numb…" at bounding box center [541, 192] width 288 height 28
paste input "81NO2RRM"
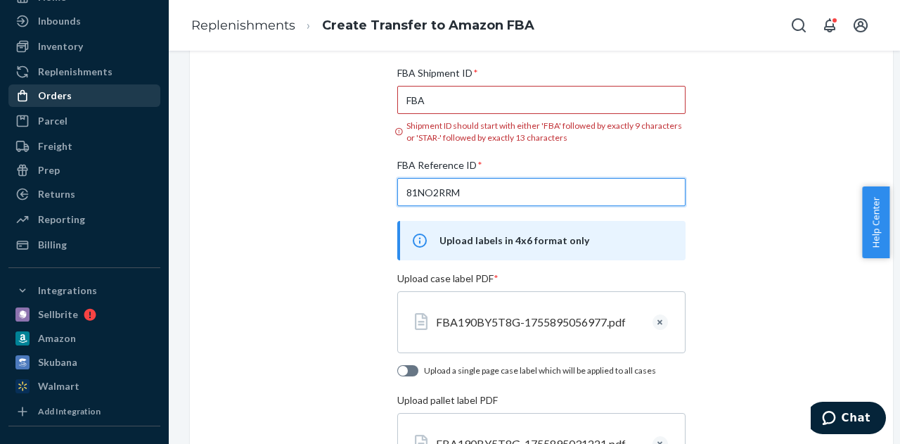
type input "81NO2RRM"
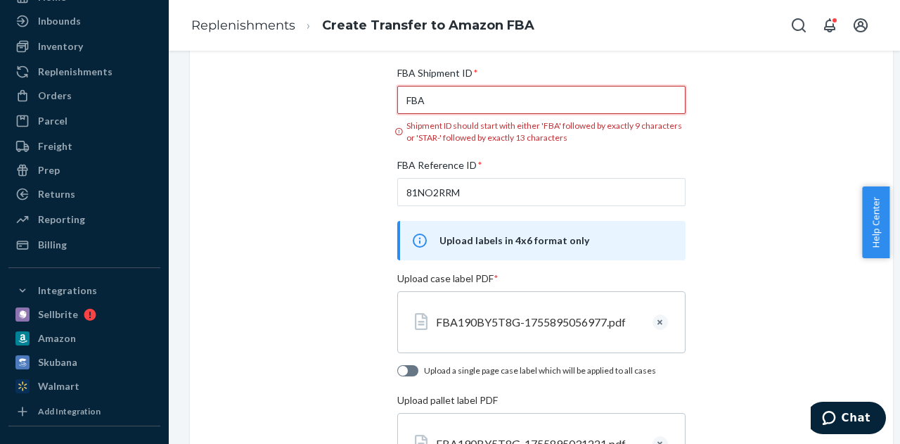
click at [483, 110] on input "FBA" at bounding box center [541, 100] width 288 height 28
paste input "190BY5T8G"
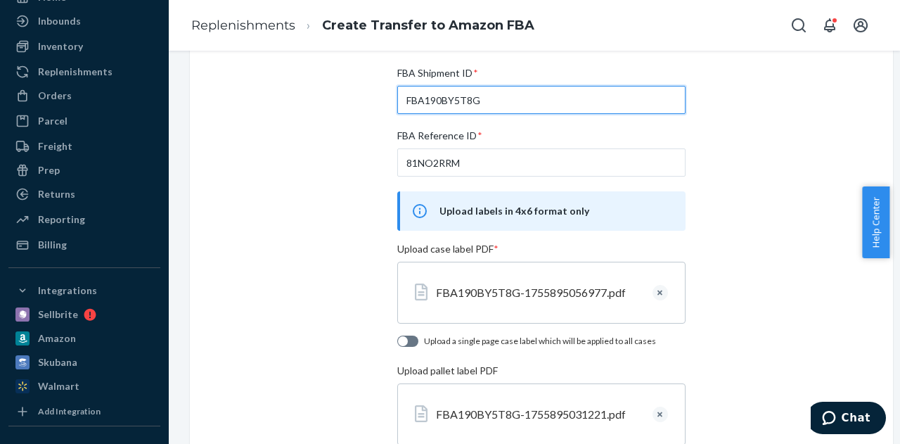
type input "FBA190BY5T8G"
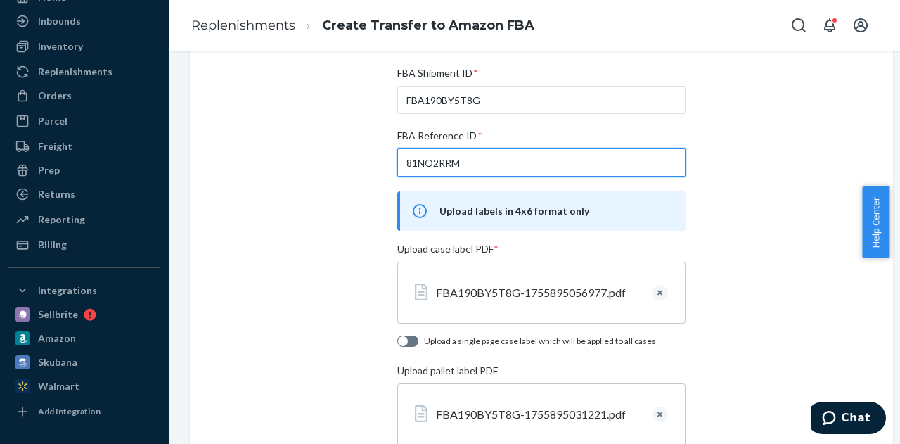
click at [598, 148] on input "81NO2RRM" at bounding box center [541, 162] width 288 height 28
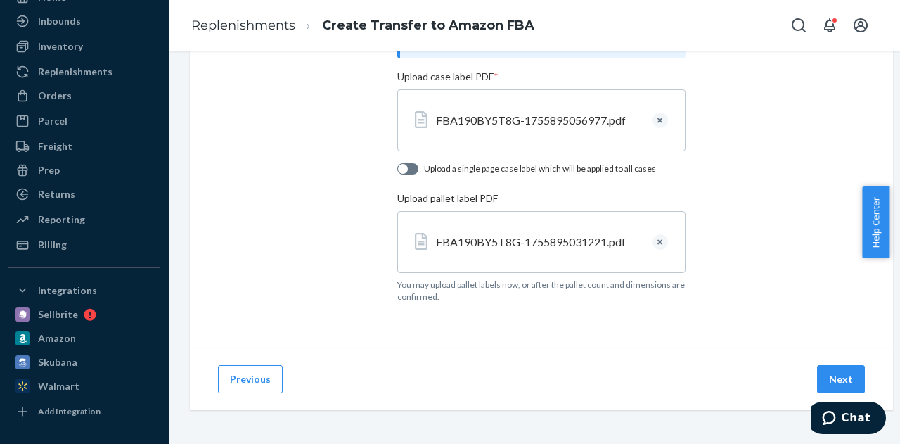
click at [719, 193] on div "Add your shipment details Add the details from the shipment you created in Sell…" at bounding box center [541, 76] width 703 height 542
click at [842, 365] on button "Next" at bounding box center [841, 379] width 48 height 28
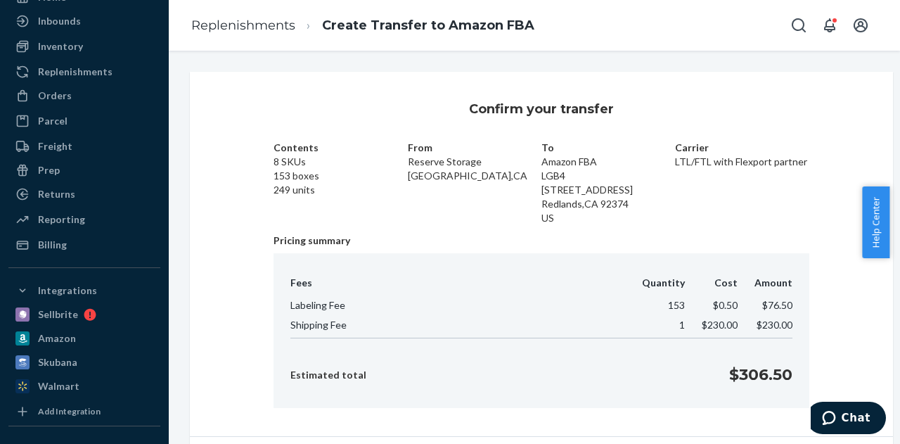
scroll to position [98, 0]
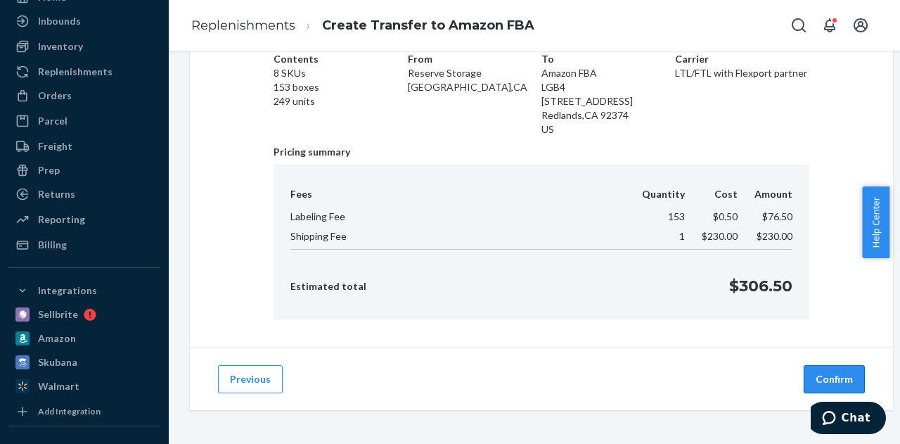
click at [837, 366] on button "Confirm" at bounding box center [834, 379] width 61 height 28
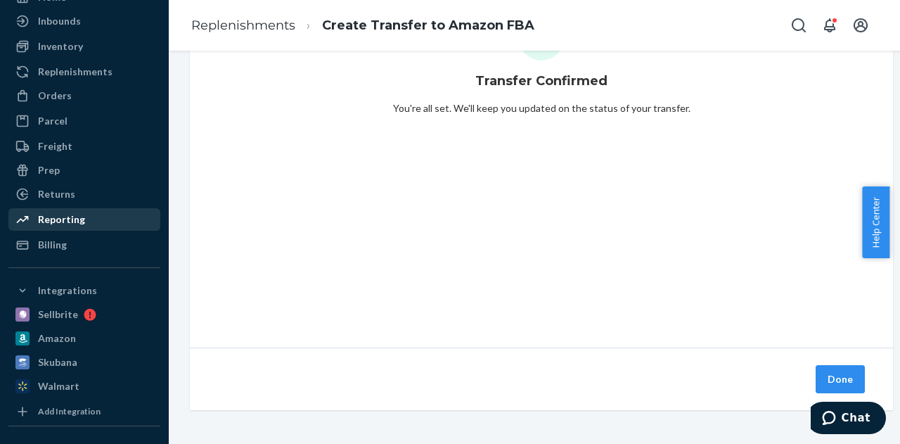
scroll to position [94, 0]
click at [826, 370] on button "Done" at bounding box center [840, 379] width 49 height 28
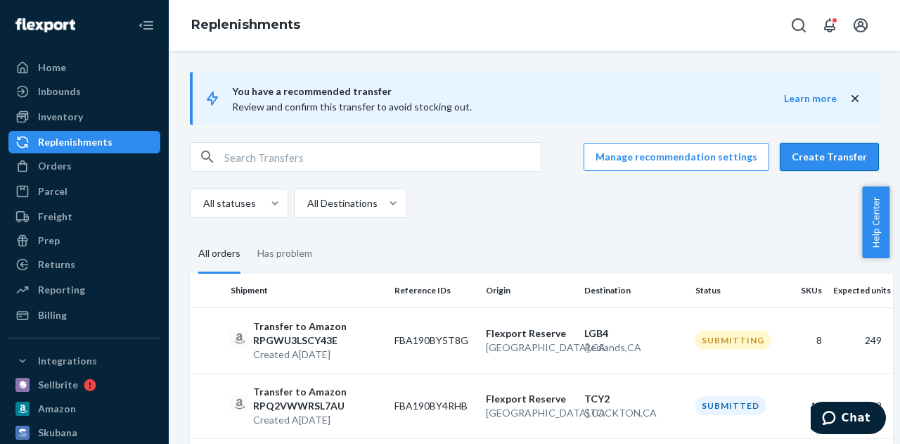
click at [780, 151] on button "Create Transfer" at bounding box center [829, 157] width 99 height 28
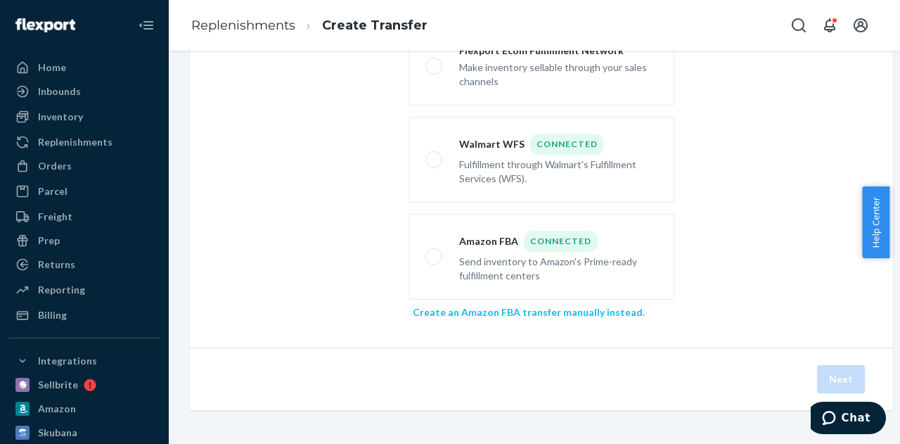
click at [497, 306] on link "Create an Amazon FBA transfer manually instead" at bounding box center [528, 312] width 230 height 12
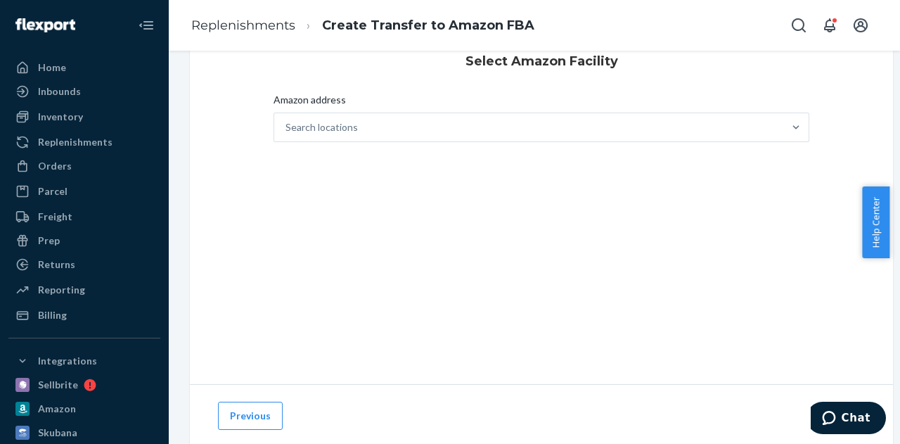
scroll to position [70, 0]
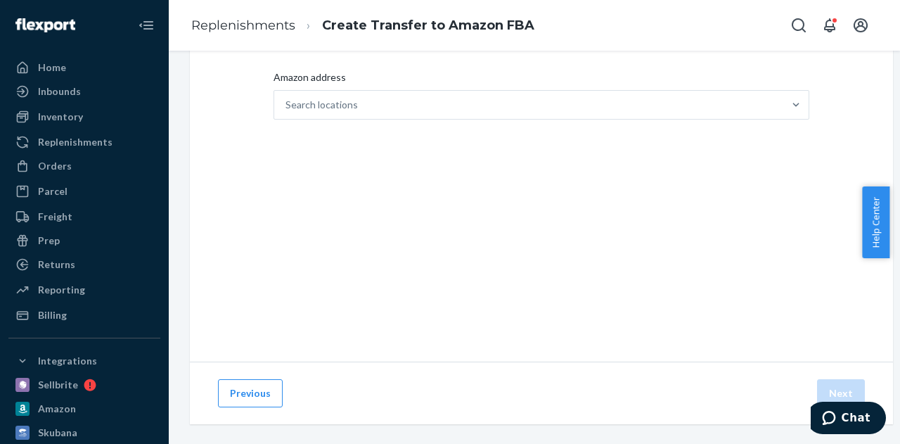
click at [416, 208] on div "Select Amazon Facility Amazon address Search locations" at bounding box center [541, 181] width 703 height 360
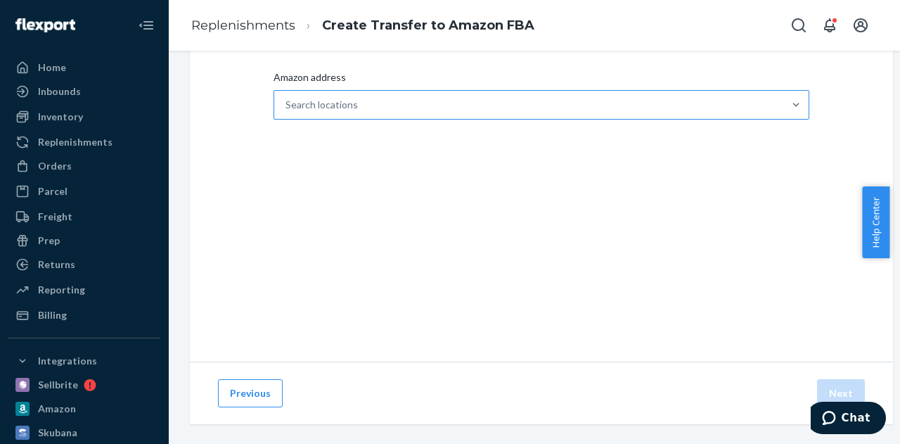
click at [354, 103] on div "Search locations" at bounding box center [321, 105] width 72 height 14
click at [287, 103] on input "Amazon address Search locations" at bounding box center [285, 105] width 1 height 14
paste input "TPA2"
type input "TPA2"
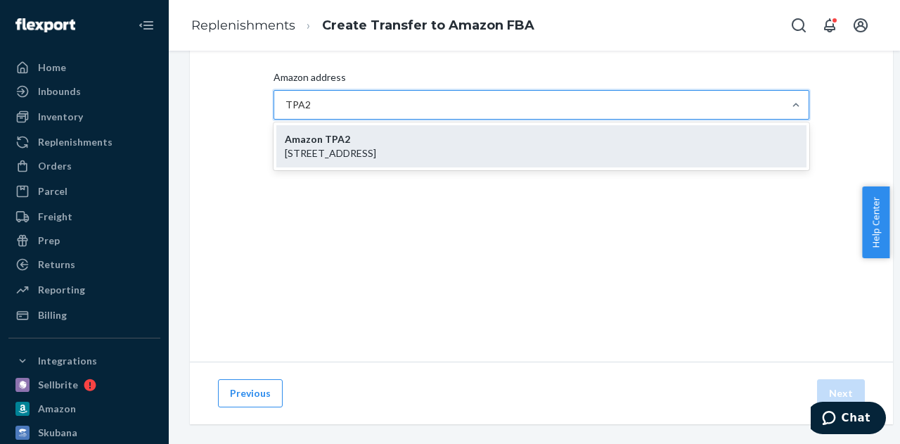
click at [338, 139] on strong "Amazon TPA2" at bounding box center [317, 139] width 65 height 12
click at [312, 112] on input "TPA2" at bounding box center [298, 105] width 27 height 14
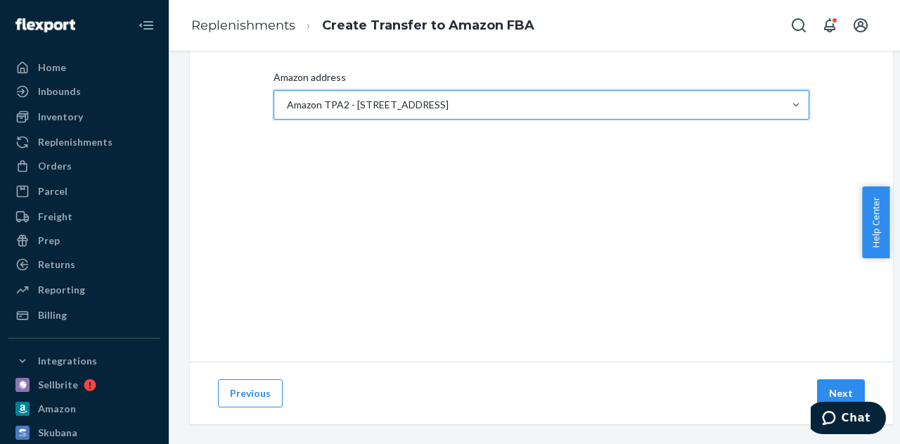
click at [477, 217] on div "Select Amazon Facility Amazon address option Amazon TPA2 - [STREET_ADDRESS], se…" at bounding box center [541, 181] width 703 height 360
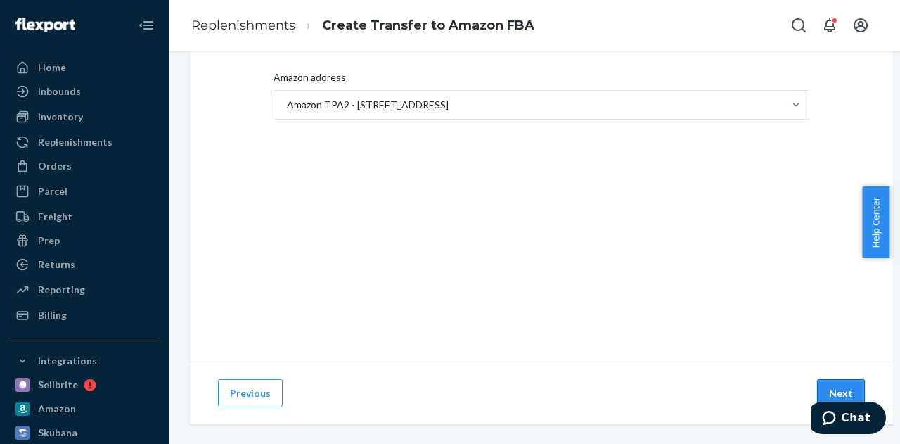
click at [844, 383] on button "Next" at bounding box center [841, 393] width 48 height 28
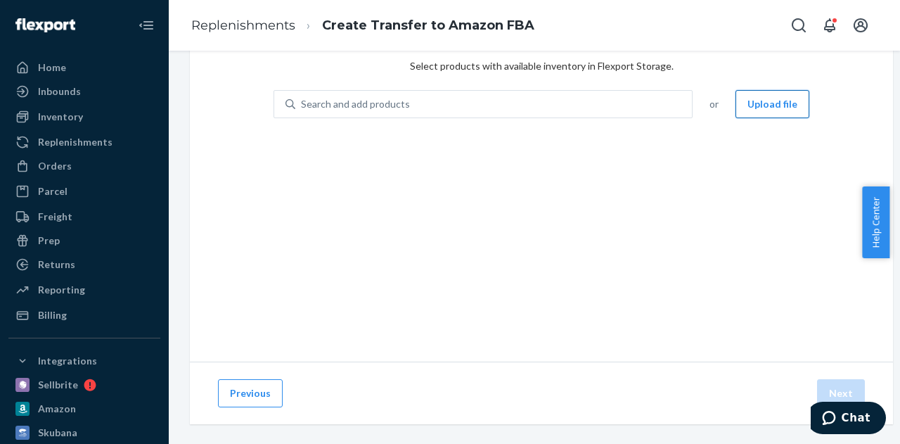
click at [758, 105] on button "Upload file" at bounding box center [773, 104] width 74 height 28
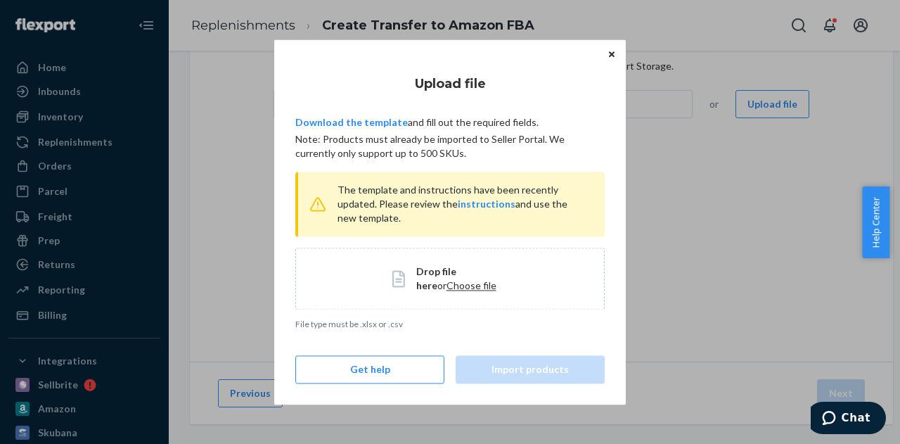
click at [447, 283] on span "Choose file" at bounding box center [472, 285] width 50 height 12
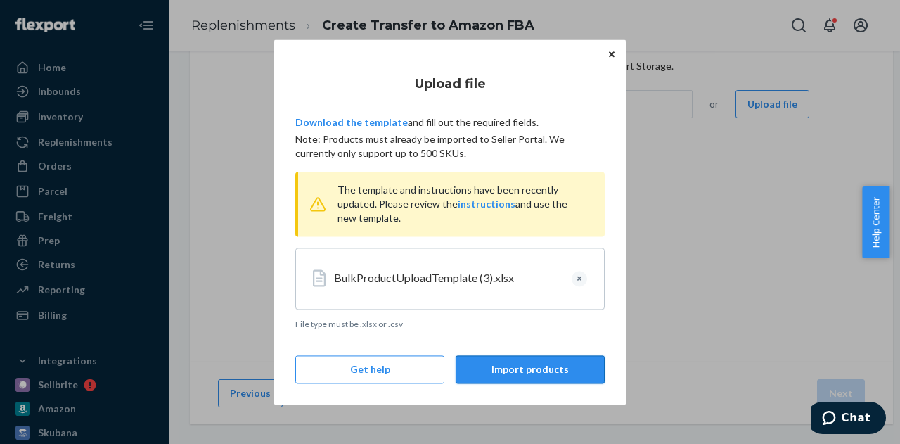
click at [520, 368] on button "Import products" at bounding box center [530, 369] width 149 height 28
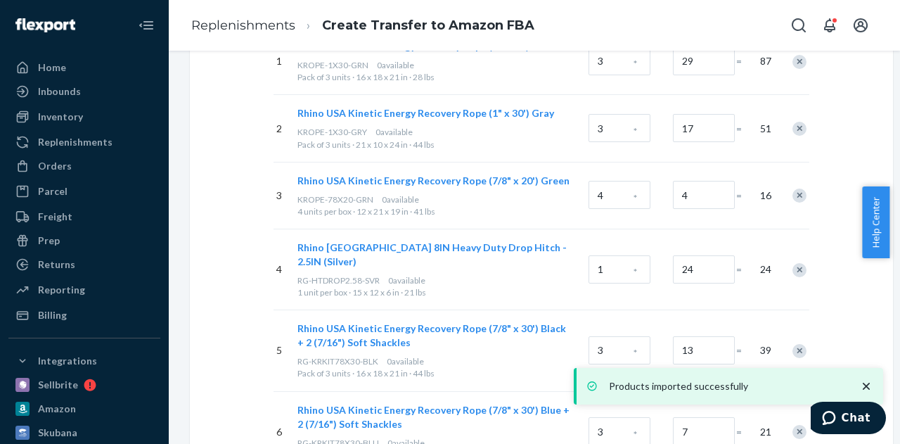
scroll to position [422, 0]
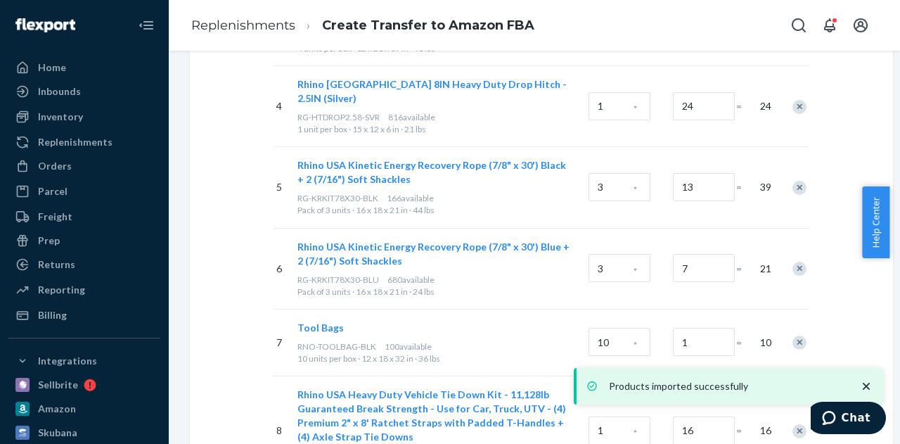
click at [863, 387] on icon "close toast" at bounding box center [866, 386] width 14 height 14
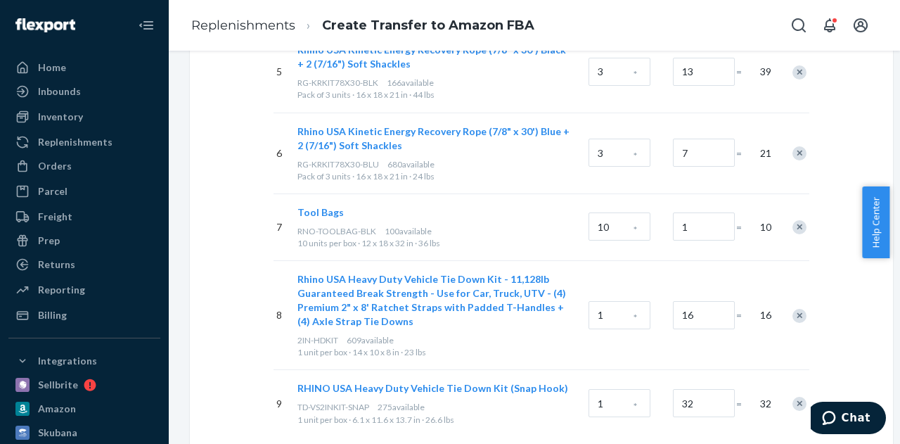
scroll to position [648, 0]
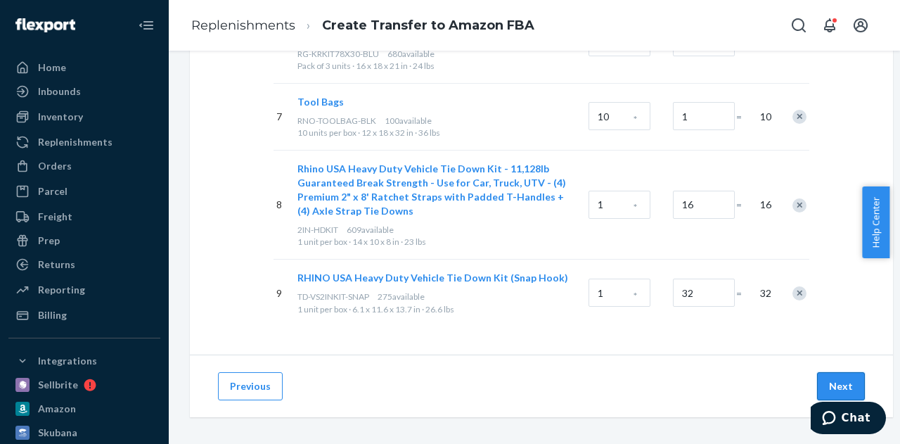
click at [842, 372] on button "Next" at bounding box center [841, 386] width 48 height 28
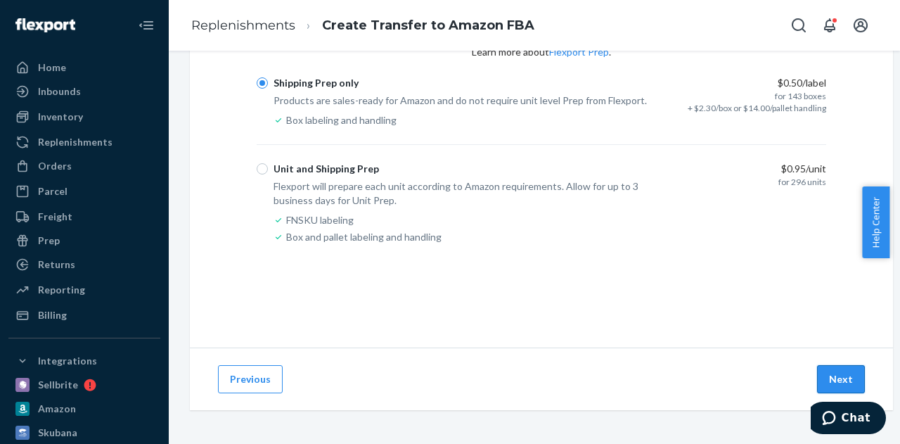
click at [830, 375] on button "Next" at bounding box center [841, 379] width 48 height 28
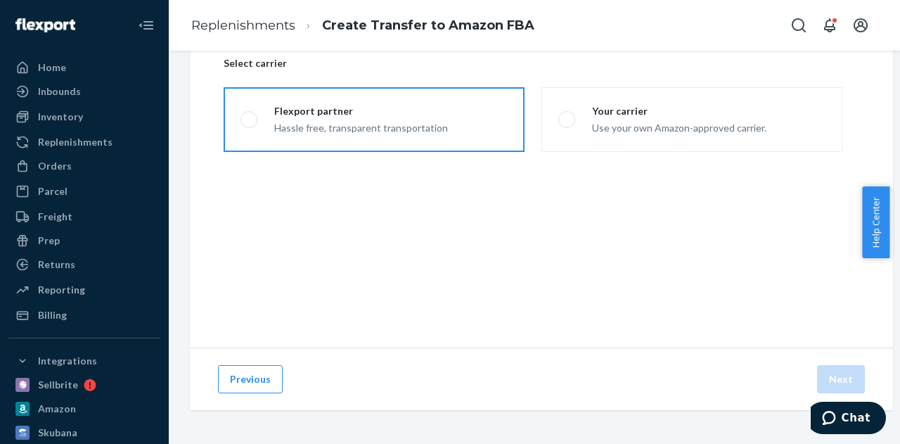
click at [322, 134] on label "Flexport partner Hassle free, transparent transportation" at bounding box center [374, 119] width 301 height 65
click at [250, 124] on input "Flexport partner Hassle free, transparent transportation" at bounding box center [244, 119] width 9 height 9
radio input "true"
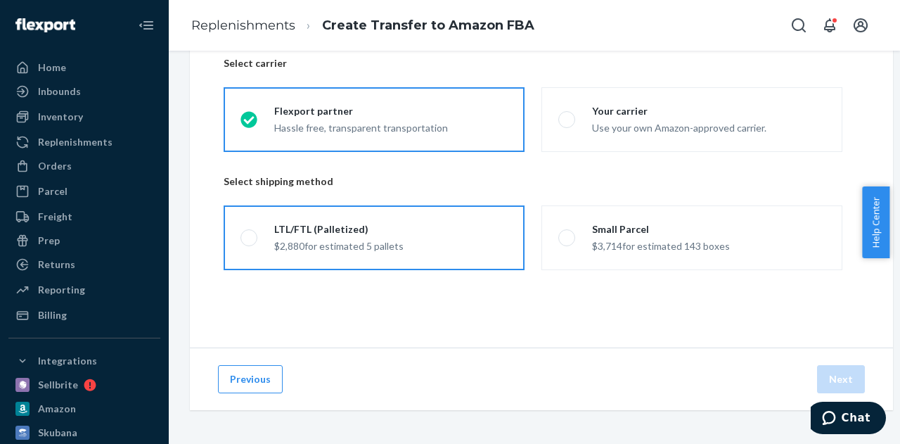
click at [305, 245] on label "LTL/FTL (Palletized) $2,880 for estimated 5 pallets" at bounding box center [374, 237] width 301 height 65
click at [250, 243] on input "LTL/FTL (Palletized) $2,880 for estimated 5 pallets" at bounding box center [244, 237] width 9 height 9
radio input "true"
click at [468, 314] on div "Select a shipping method Select carrier Flexport partner Hassle free, transpare…" at bounding box center [541, 167] width 703 height 360
click at [830, 373] on button "Next" at bounding box center [841, 379] width 48 height 28
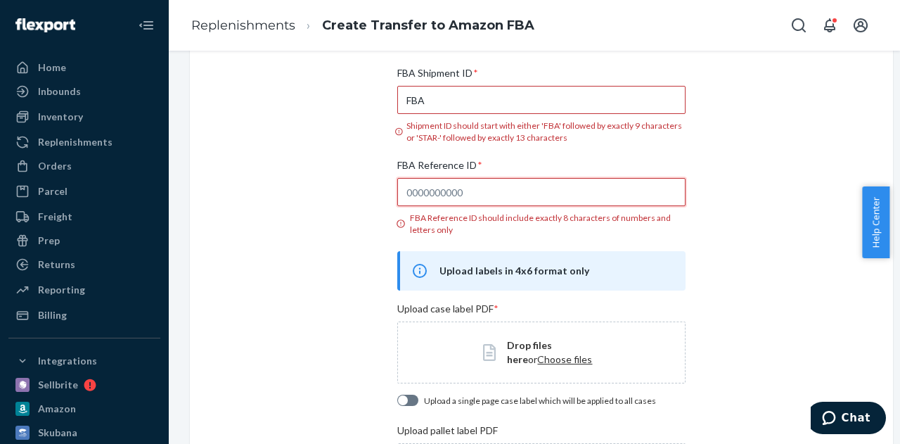
click at [492, 193] on input "FBA Reference ID * FBA Reference ID should include exactly 8 characters of numb…" at bounding box center [541, 192] width 288 height 28
paste input "8MBSTRNY"
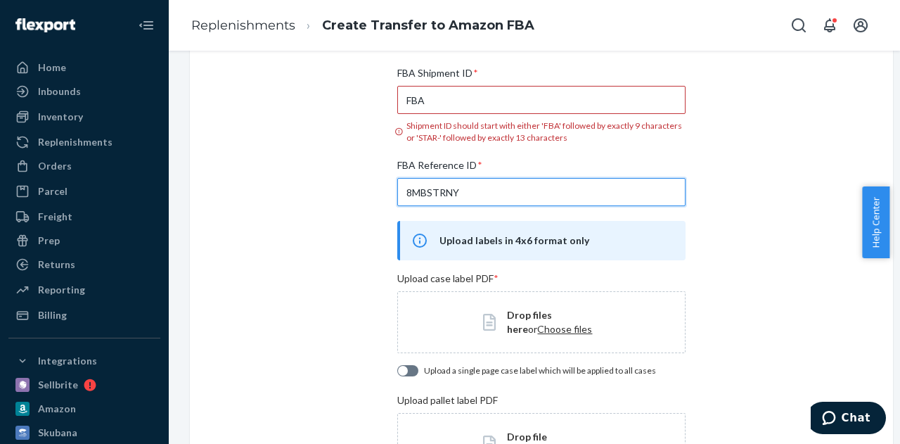
type input "8MBSTRNY"
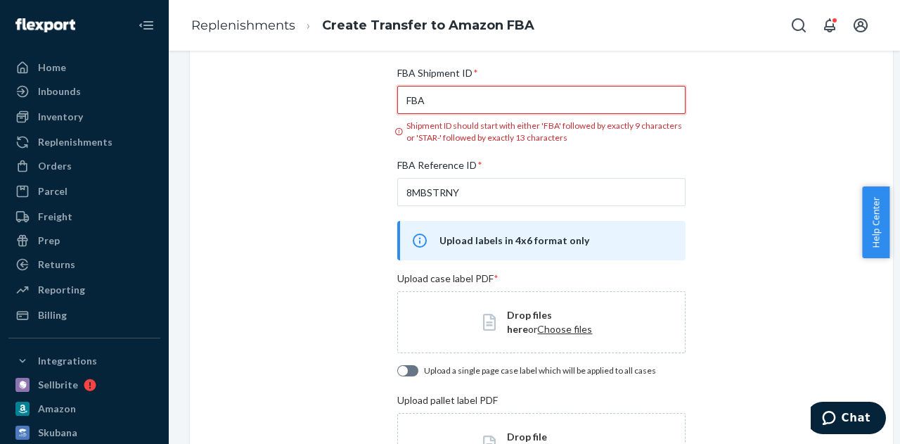
click at [519, 101] on input "FBA" at bounding box center [541, 100] width 288 height 28
paste input "190BW31TH"
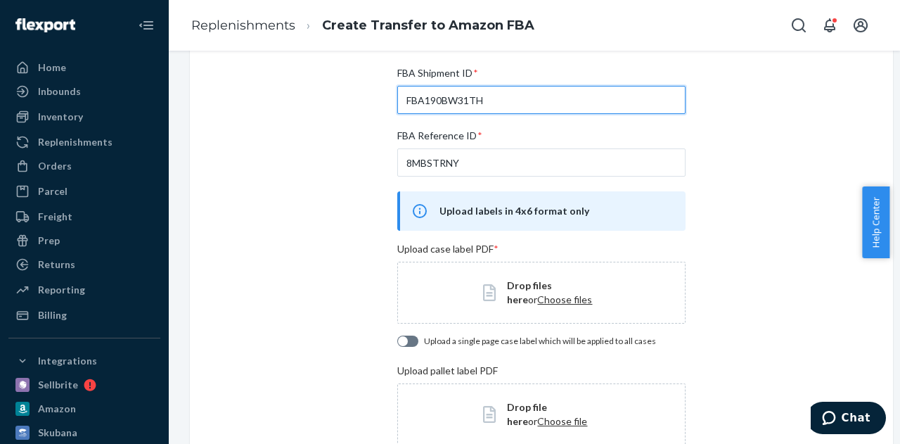
type input "FBA190BW31TH"
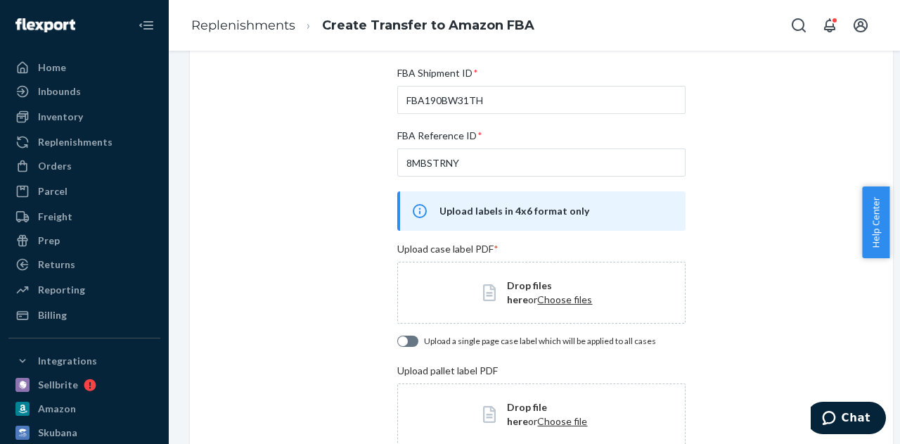
click at [548, 135] on div "FBA Reference ID *" at bounding box center [541, 139] width 288 height 20
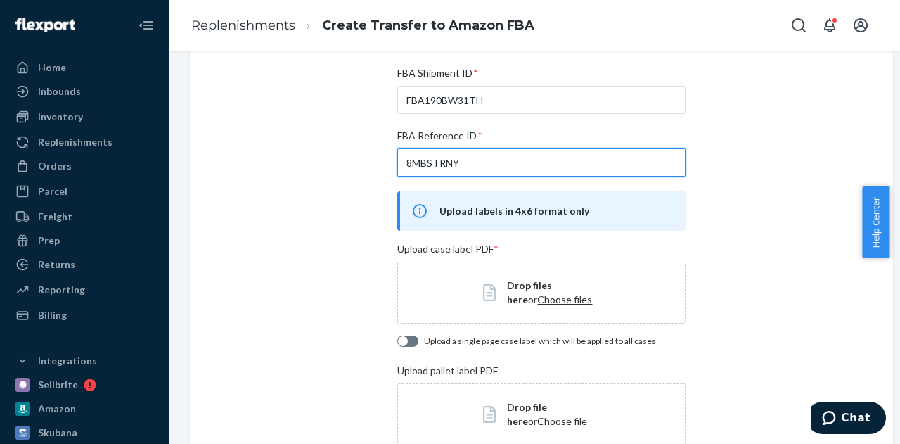
click at [548, 148] on input "8MBSTRNY" at bounding box center [541, 162] width 288 height 28
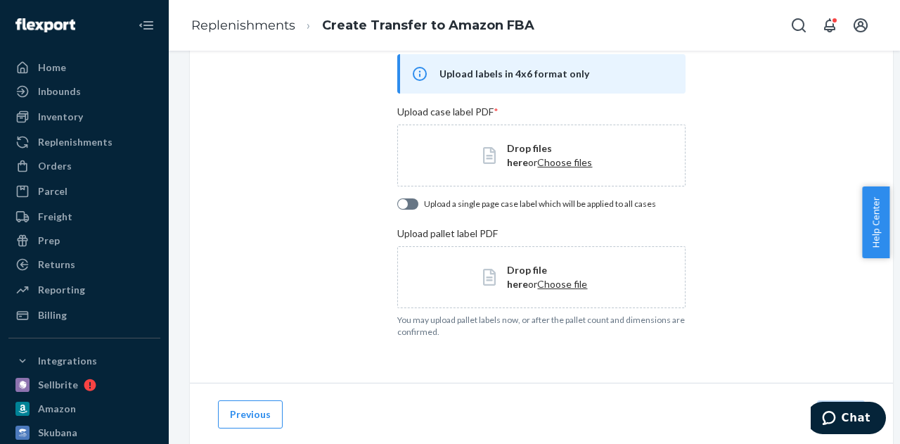
scroll to position [235, 0]
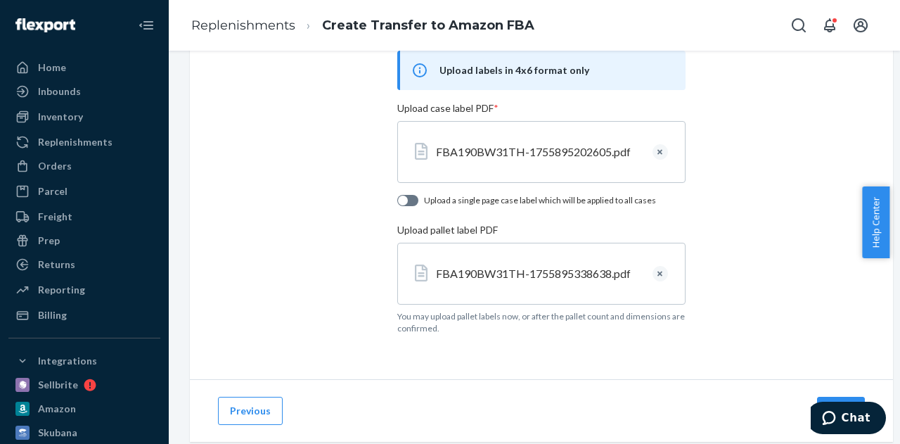
click at [454, 391] on div "Previous Next" at bounding box center [541, 410] width 703 height 63
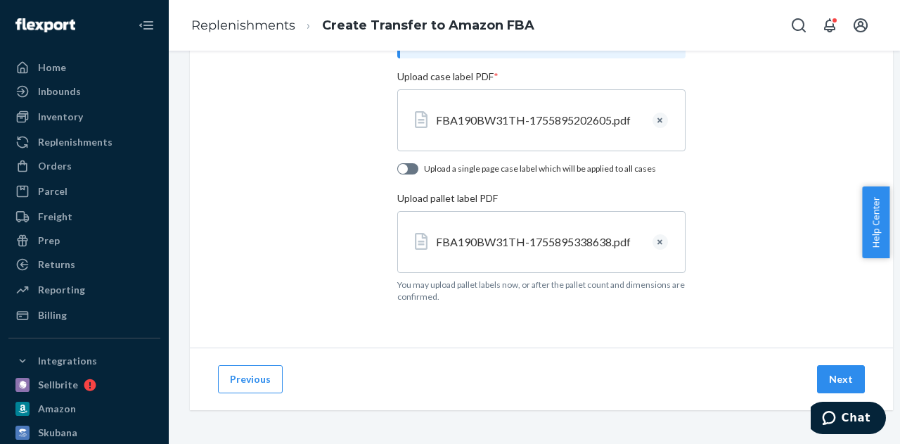
scroll to position [277, 0]
click at [833, 378] on button "Next" at bounding box center [841, 379] width 48 height 28
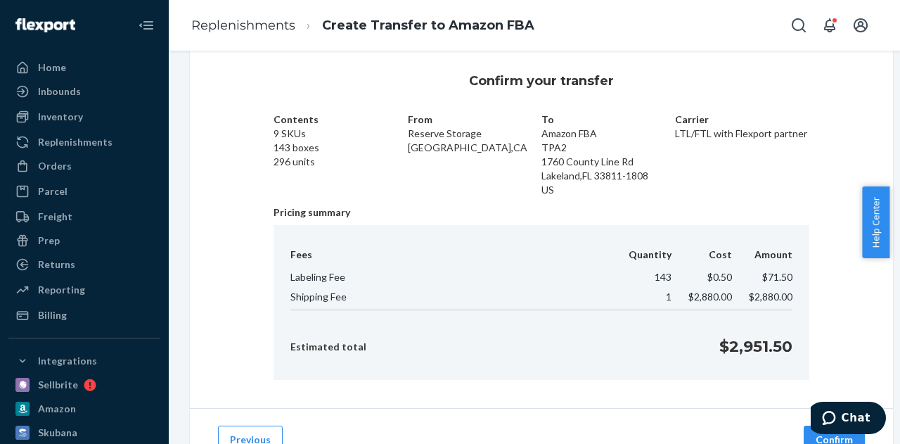
scroll to position [98, 0]
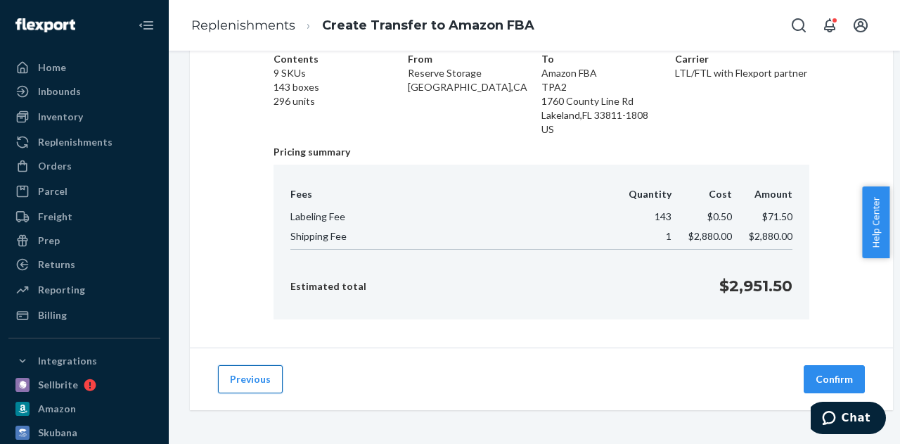
click at [250, 373] on button "Previous" at bounding box center [250, 379] width 65 height 28
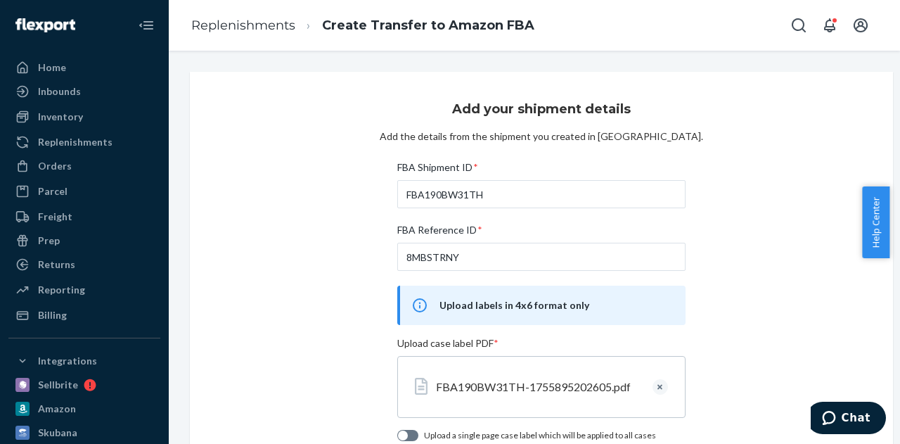
scroll to position [277, 0]
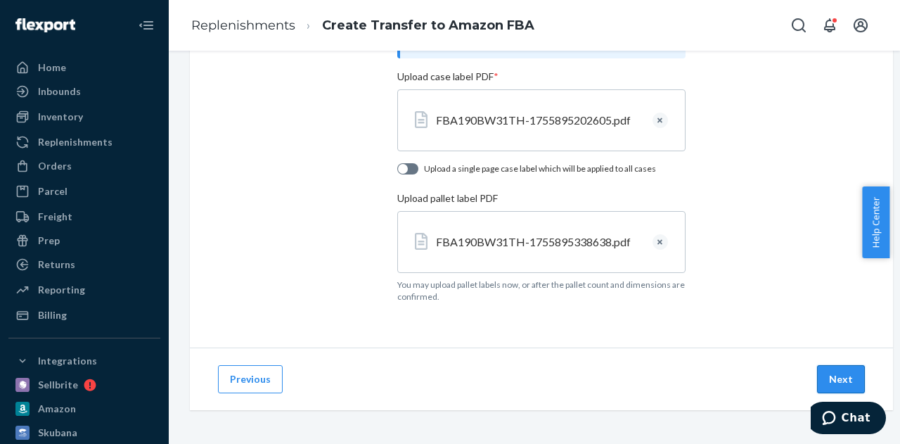
click at [847, 369] on button "Next" at bounding box center [841, 379] width 48 height 28
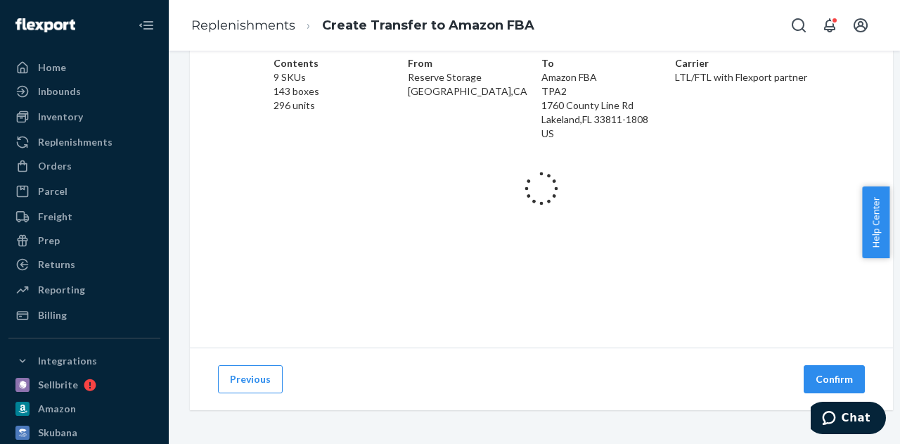
scroll to position [98, 0]
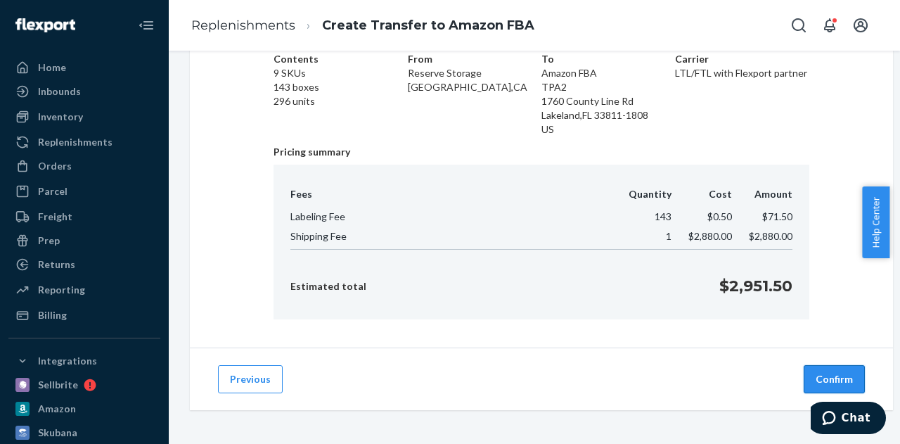
click at [820, 365] on button "Confirm" at bounding box center [834, 379] width 61 height 28
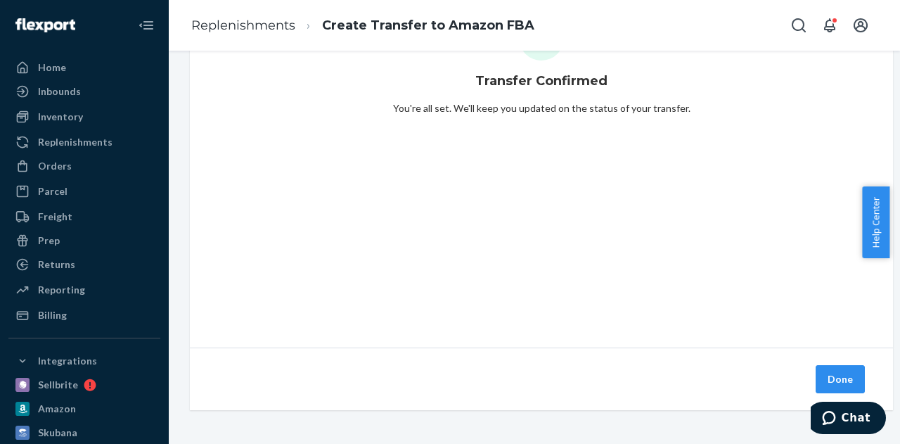
scroll to position [94, 0]
click at [845, 374] on button "Done" at bounding box center [840, 379] width 49 height 28
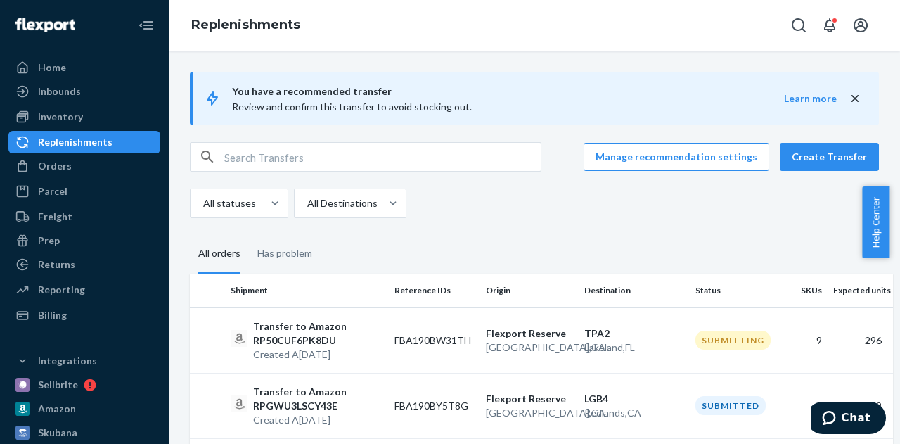
click at [473, 240] on fieldset "All orders Has problem" at bounding box center [534, 254] width 689 height 39
click at [805, 164] on button "Create Transfer" at bounding box center [829, 157] width 99 height 28
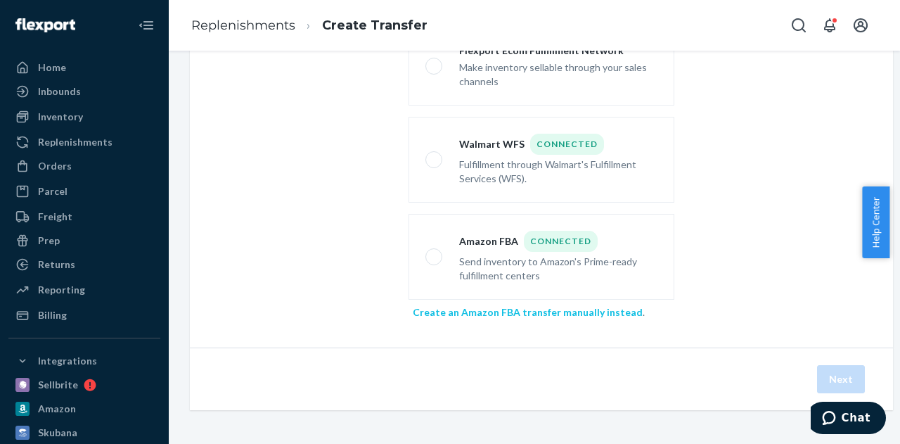
click at [463, 306] on link "Create an Amazon FBA transfer manually instead" at bounding box center [528, 312] width 230 height 12
